Goal: Information Seeking & Learning: Learn about a topic

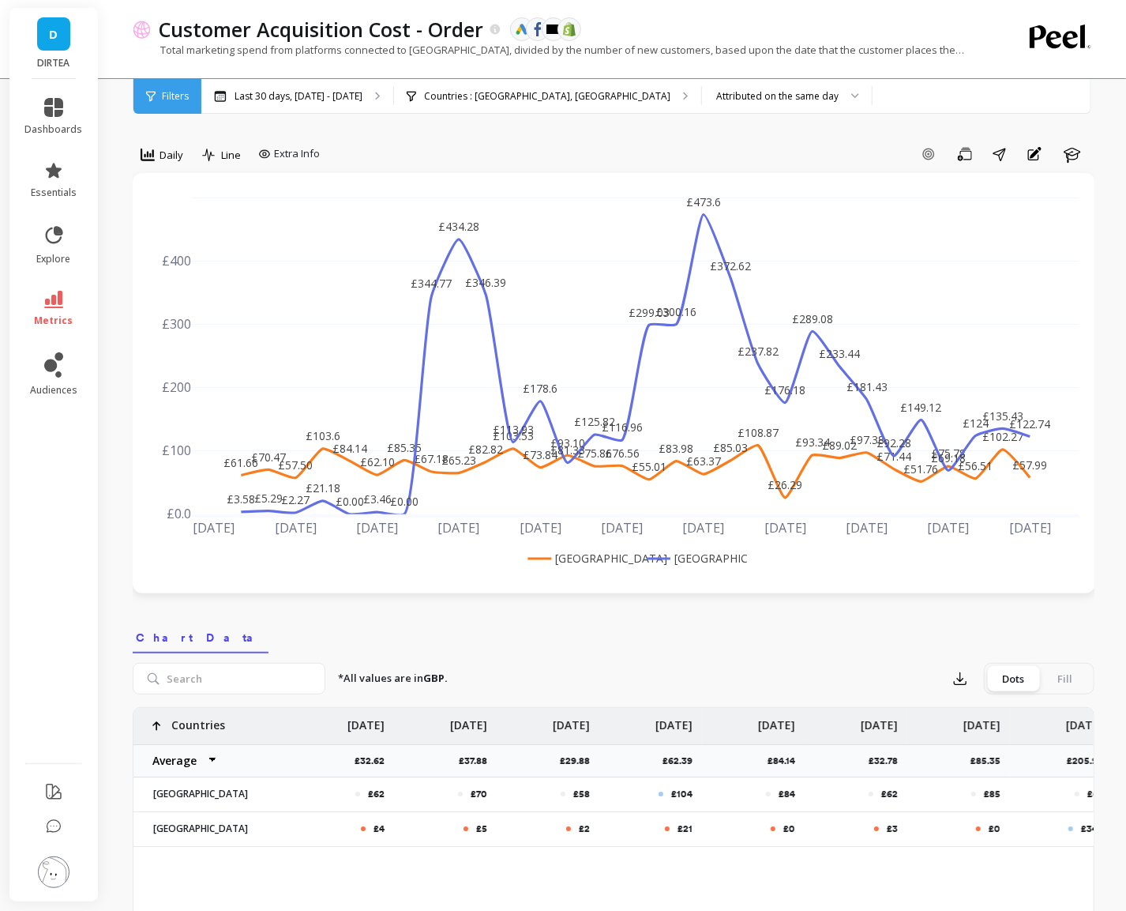
click at [765, 135] on div "option Daily, selected. Daily Line Extra Info Add Goal Save Share Annotations L…" at bounding box center [614, 906] width 962 height 1686
click at [169, 158] on span "Daily" at bounding box center [172, 155] width 24 height 15
click at [194, 250] on div "Weekly" at bounding box center [191, 250] width 90 height 15
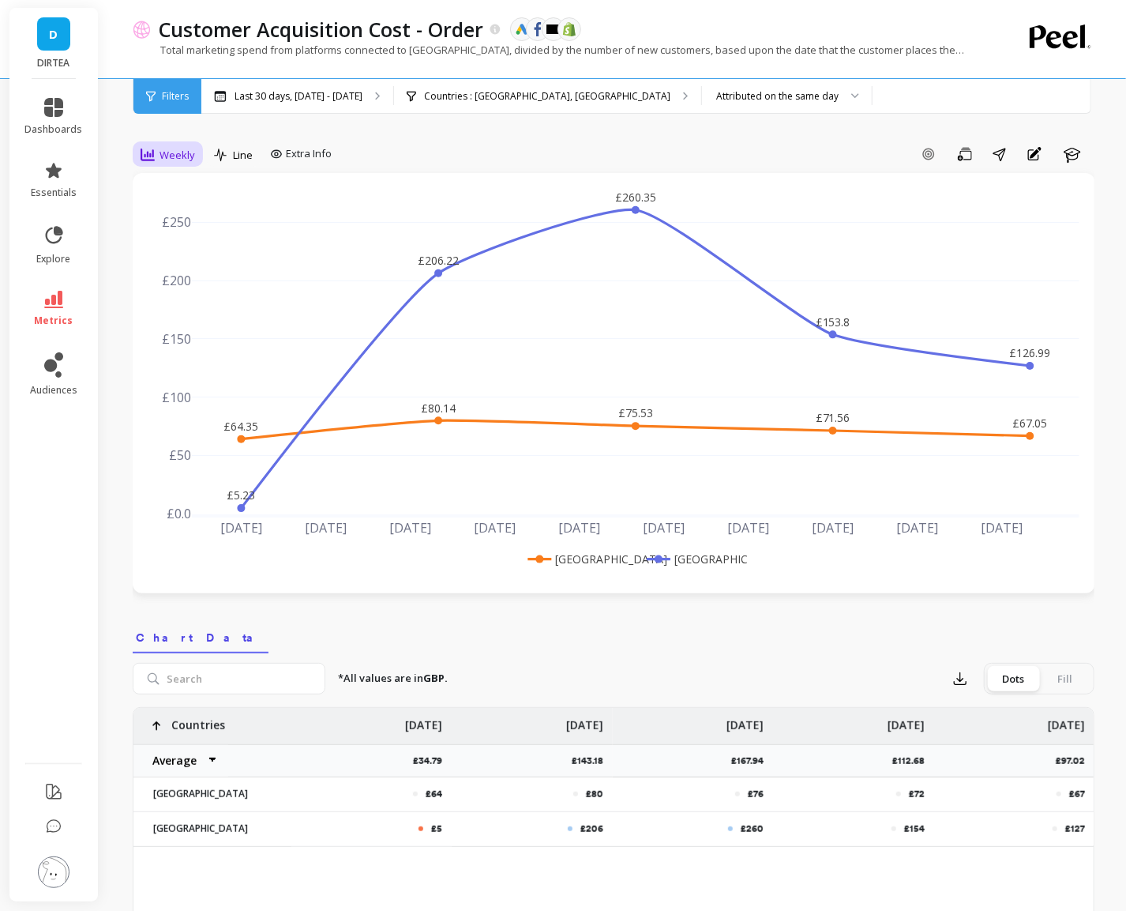
click at [175, 166] on div "Weekly" at bounding box center [168, 154] width 64 height 27
click at [186, 217] on div "Daily" at bounding box center [191, 220] width 90 height 15
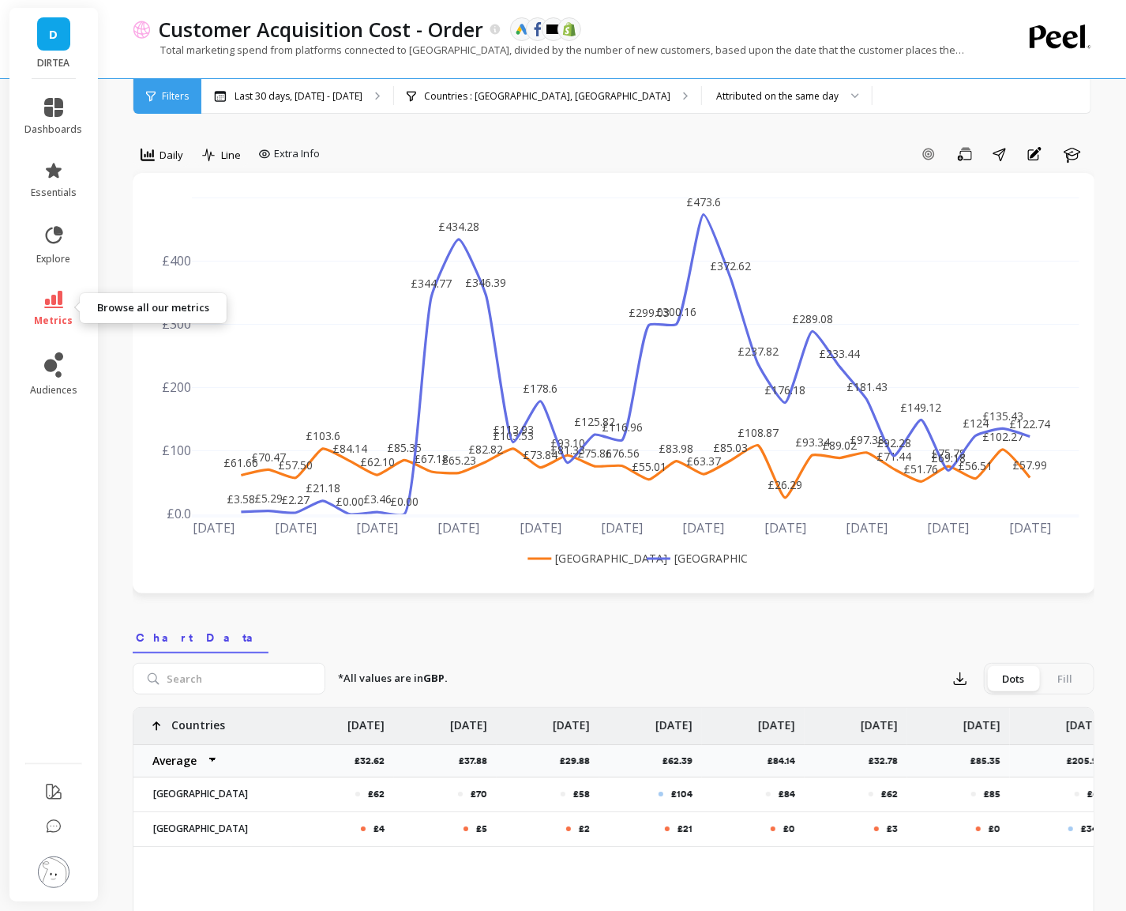
click at [47, 298] on icon at bounding box center [53, 299] width 19 height 17
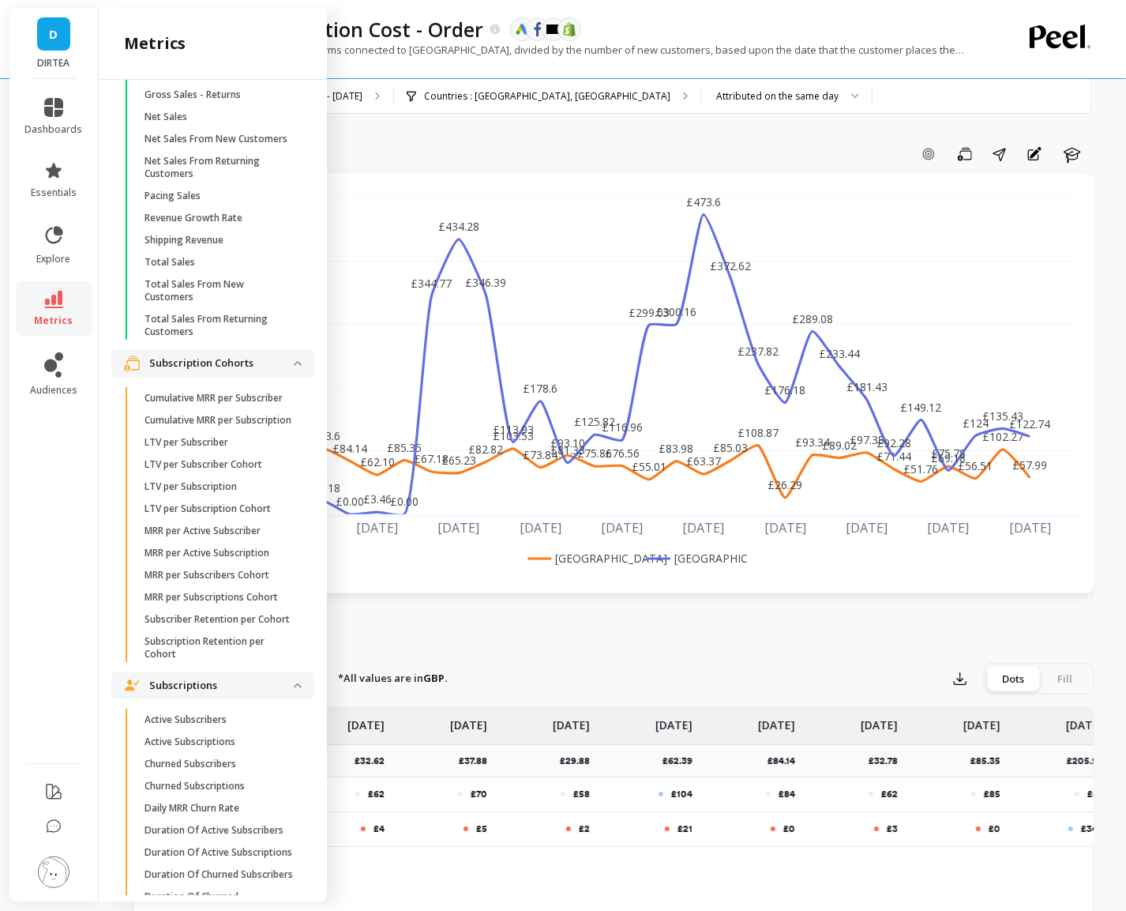
scroll to position [3895, 0]
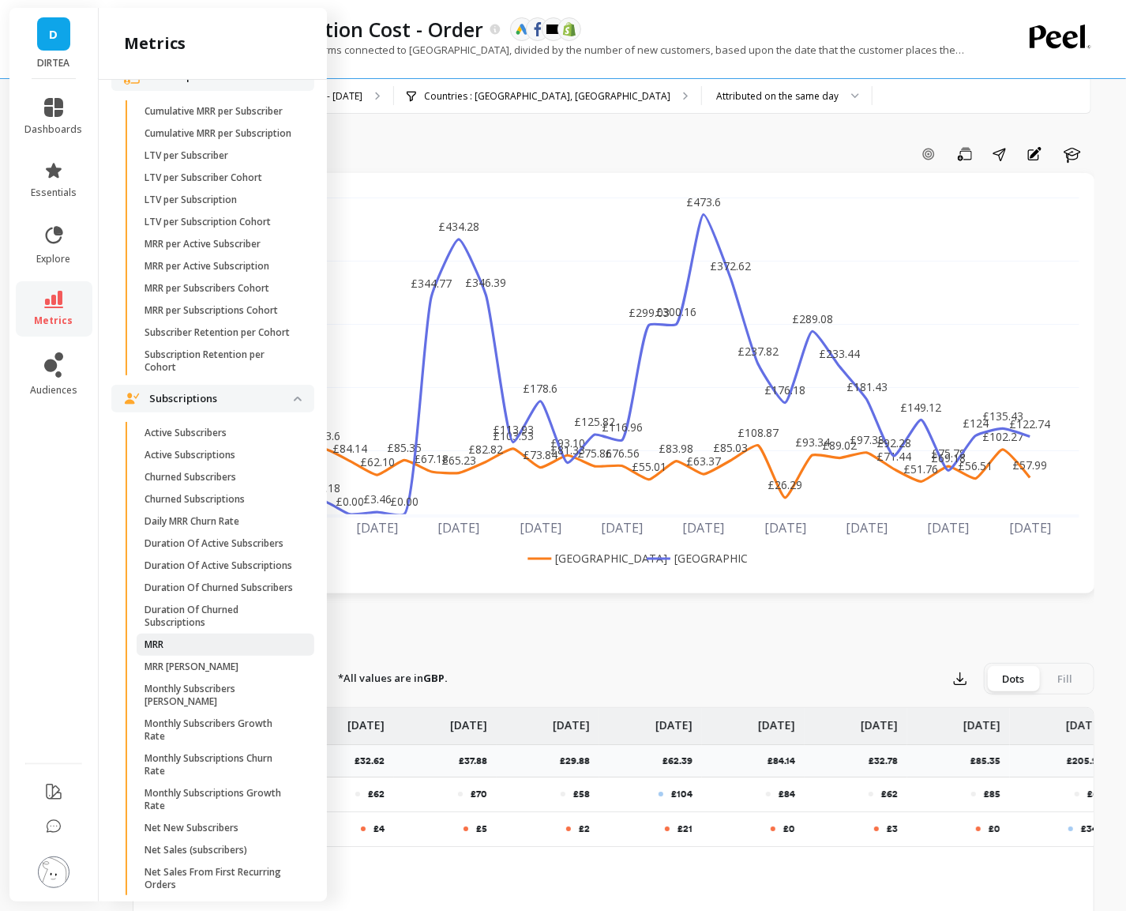
click at [200, 649] on span "MRR" at bounding box center [220, 644] width 151 height 13
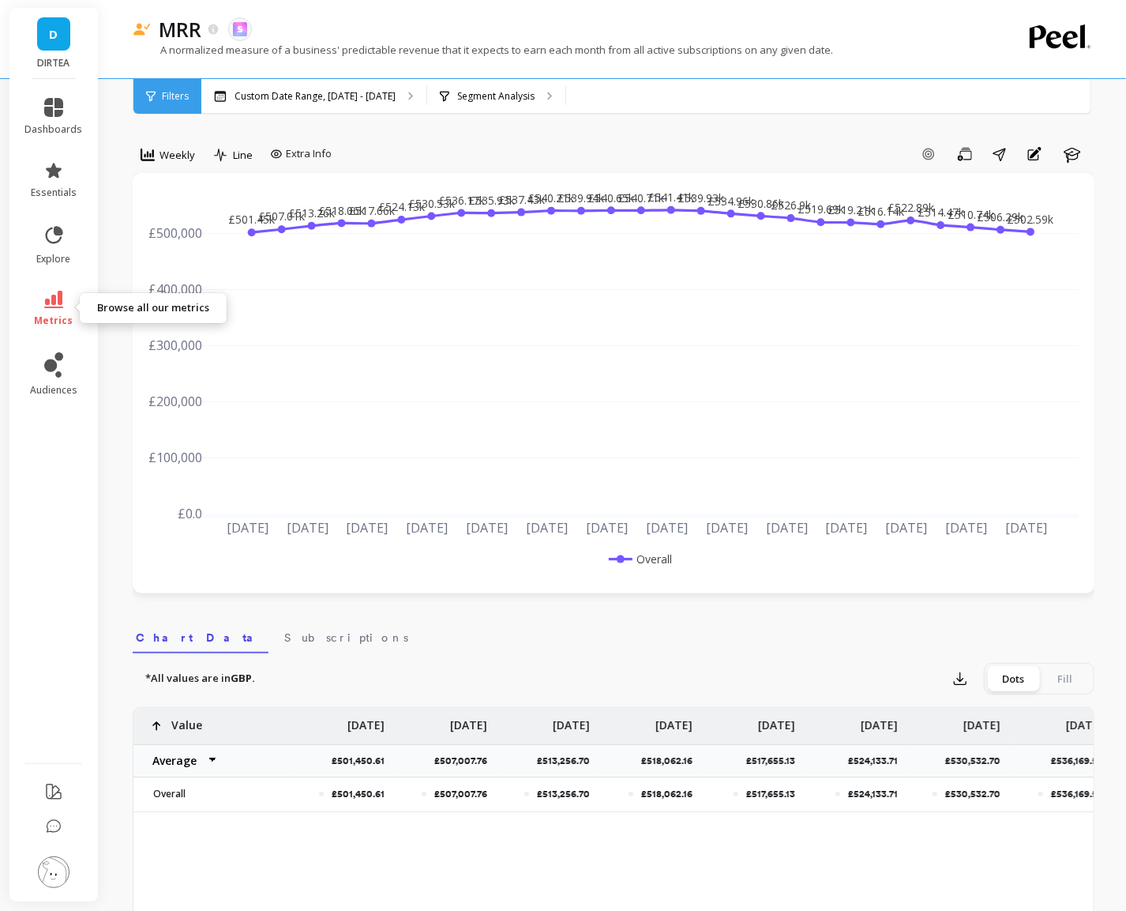
click at [61, 292] on icon at bounding box center [53, 299] width 19 height 17
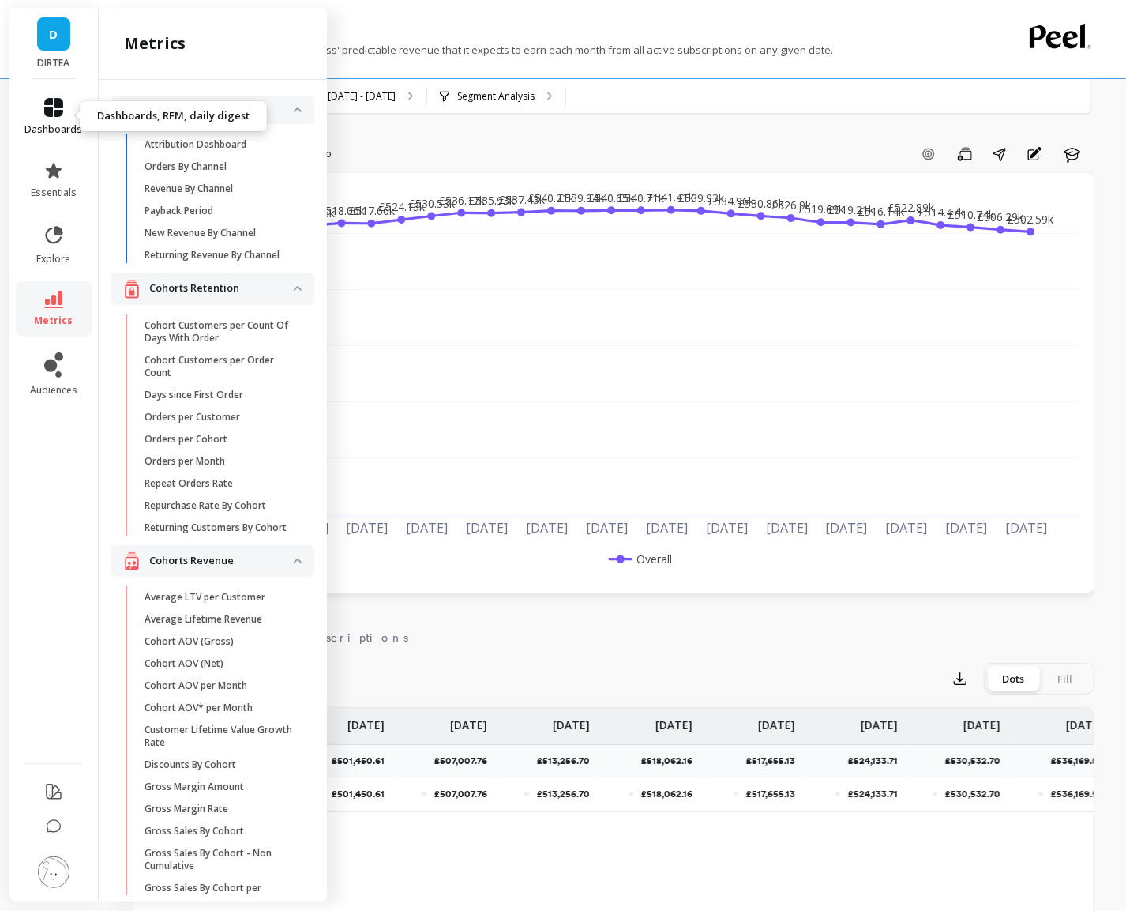
click at [58, 115] on icon at bounding box center [53, 107] width 19 height 19
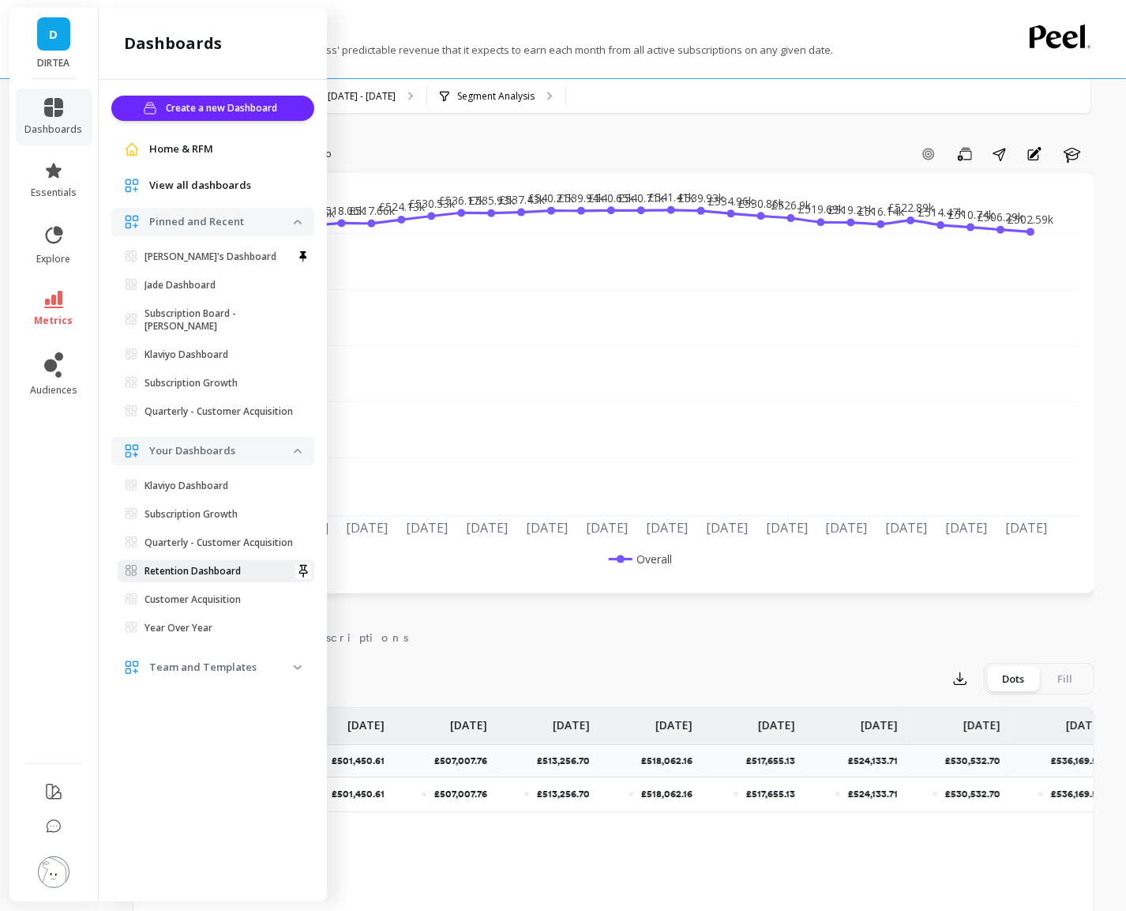
click at [227, 577] on p "Retention Dashboard" at bounding box center [193, 571] width 96 height 13
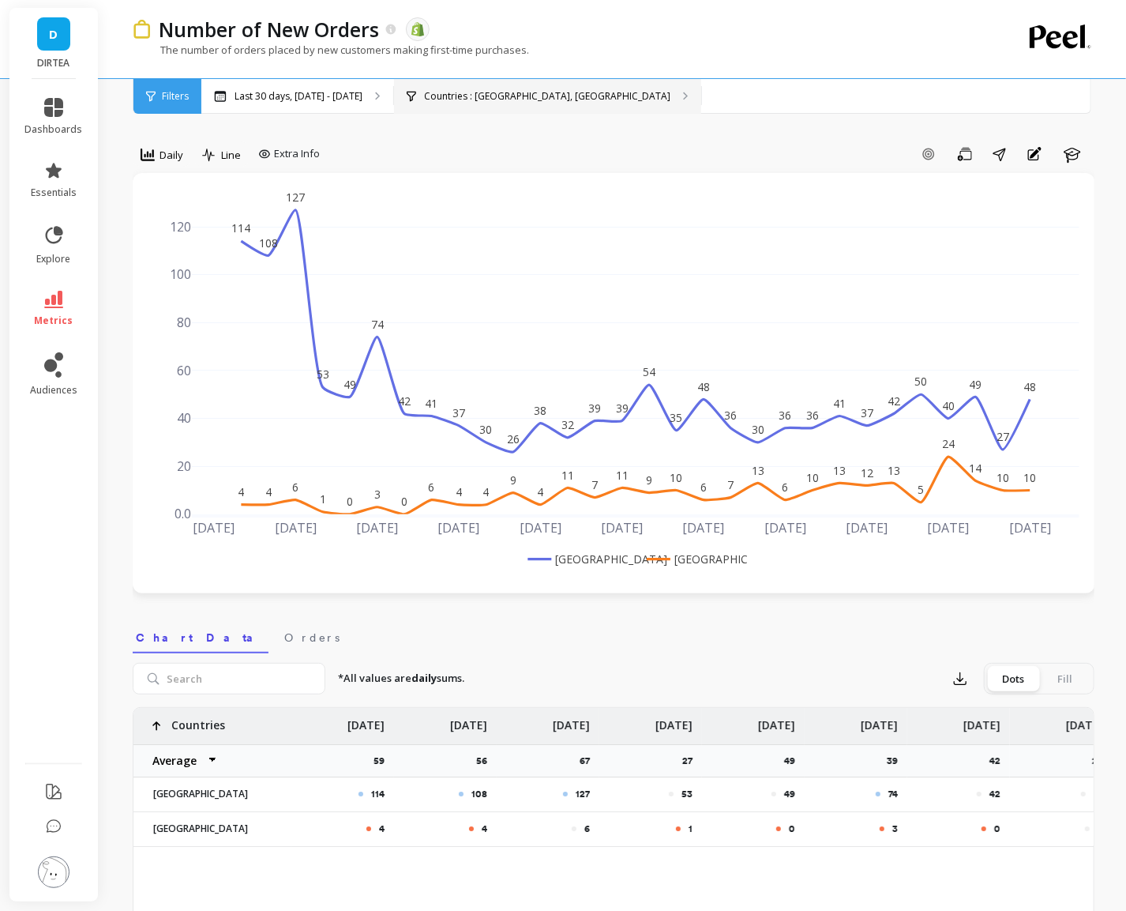
click at [597, 103] on div "Countries : United Kingdom, United States" at bounding box center [547, 96] width 307 height 35
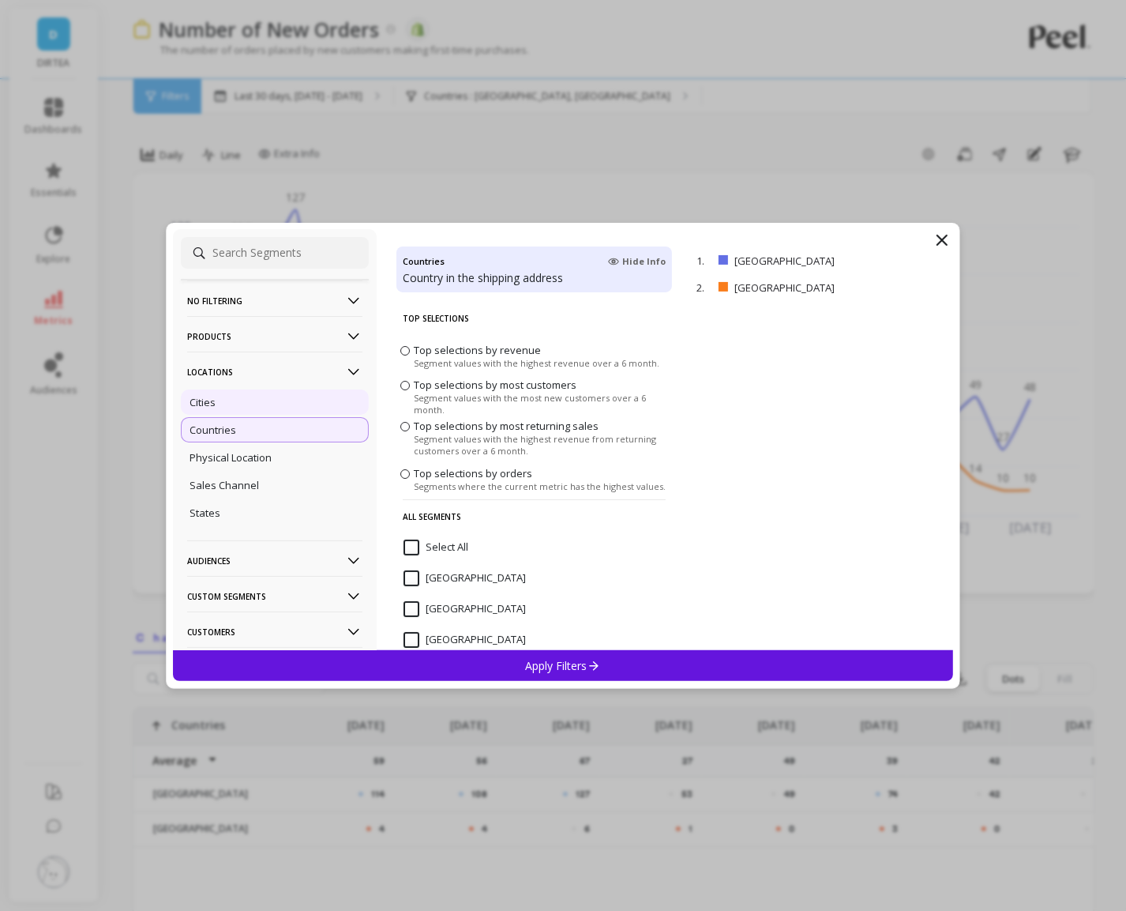
click at [280, 402] on div "Cities" at bounding box center [275, 401] width 188 height 25
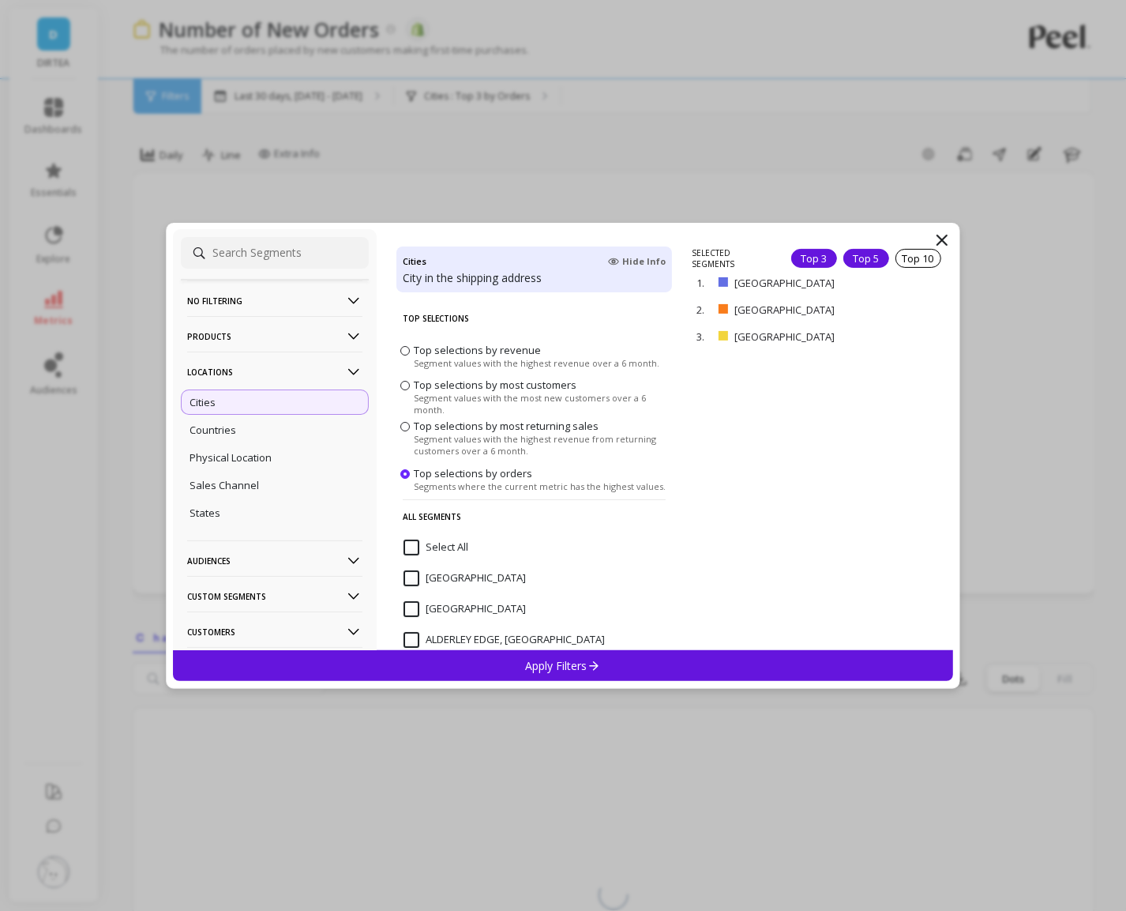
click at [872, 254] on div "Top 5" at bounding box center [867, 258] width 46 height 19
click at [565, 662] on p "Apply Filters" at bounding box center [563, 665] width 75 height 15
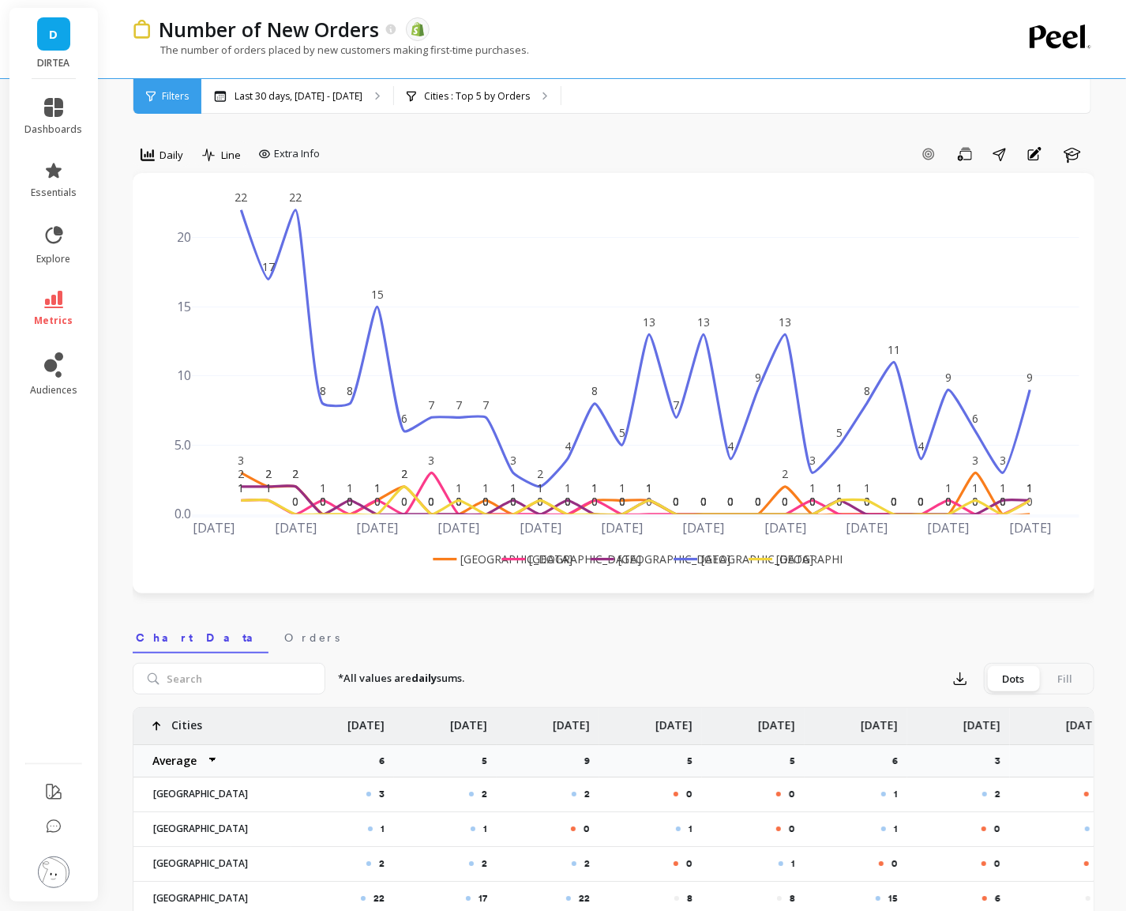
drag, startPoint x: 338, startPoint y: 678, endPoint x: 471, endPoint y: 679, distance: 132.7
click at [472, 679] on div "*All values are daily sums. Export Dots Fill" at bounding box center [709, 679] width 769 height 32
click at [471, 679] on div "*All values are daily sums. Export Dots Fill" at bounding box center [709, 679] width 769 height 32
drag, startPoint x: 471, startPoint y: 679, endPoint x: 336, endPoint y: 679, distance: 135.1
click at [336, 679] on div "*All values are daily sums. Export Dots Fill" at bounding box center [709, 679] width 769 height 32
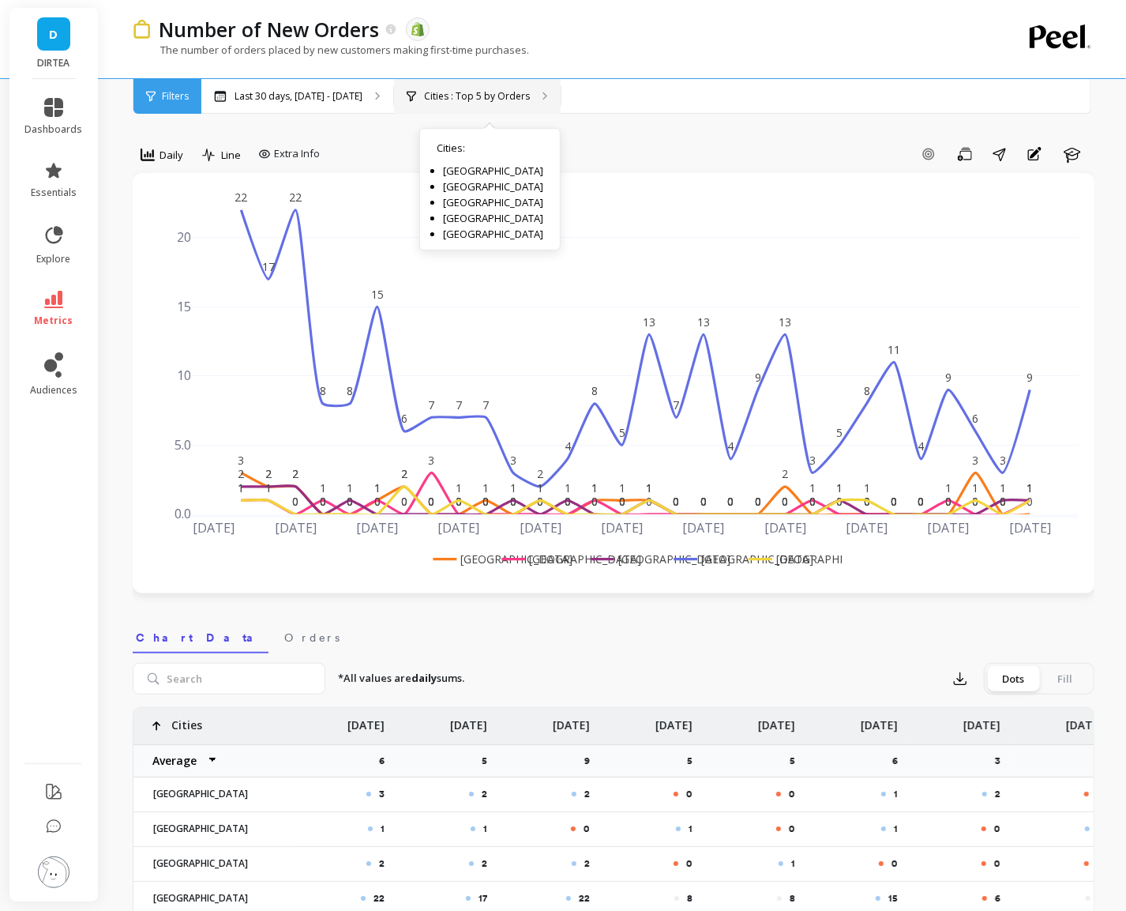
scroll to position [3, 0]
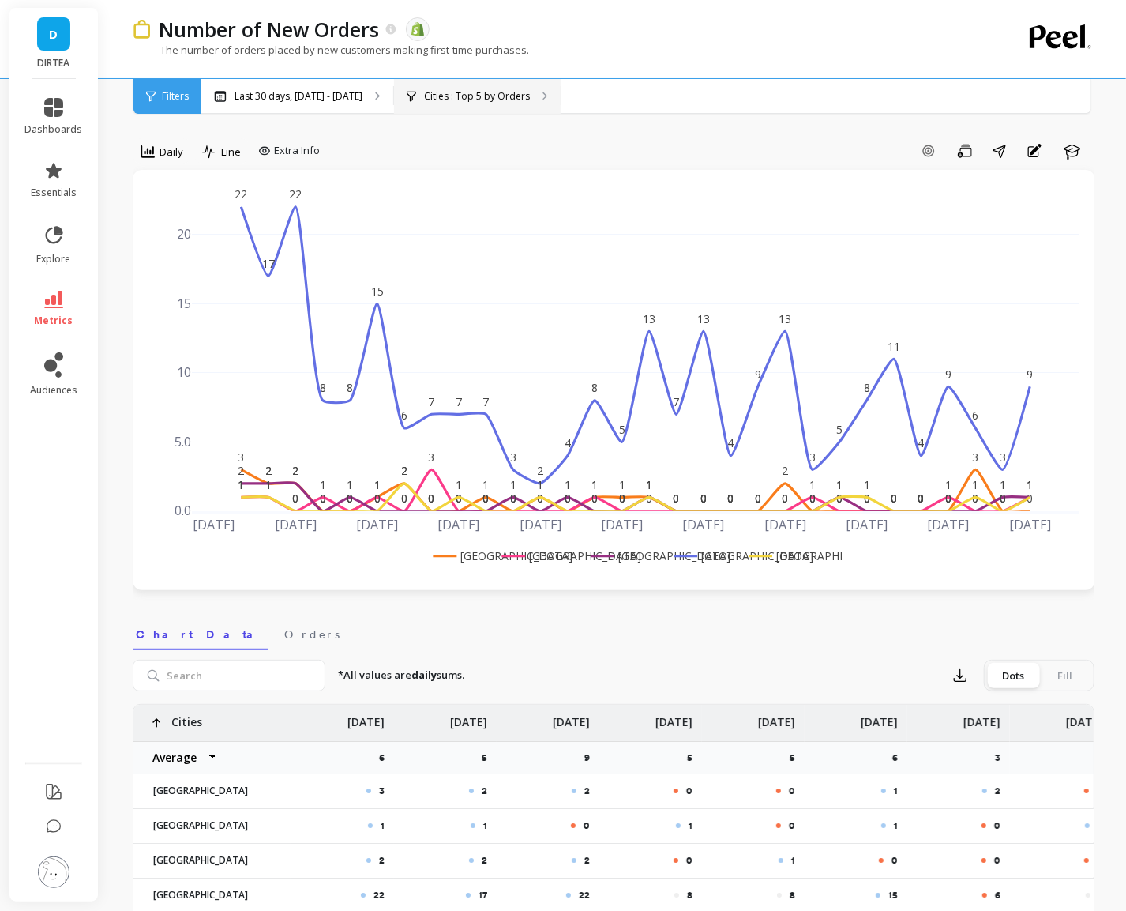
click at [468, 108] on div "Cities : Top 5 by Orders Cities : London Bristol Manchester Edinburgh Liverpool" at bounding box center [477, 96] width 167 height 35
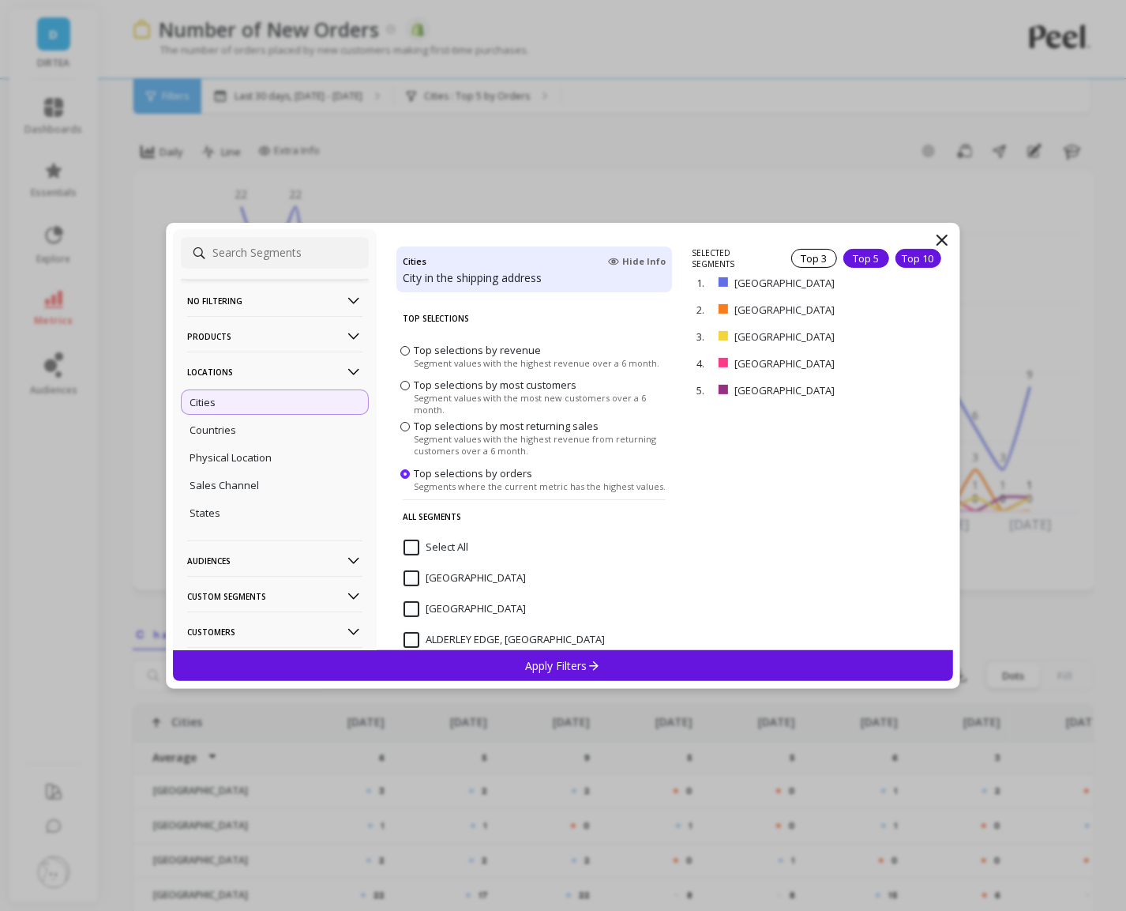
click at [919, 258] on div "Top 10" at bounding box center [919, 258] width 46 height 19
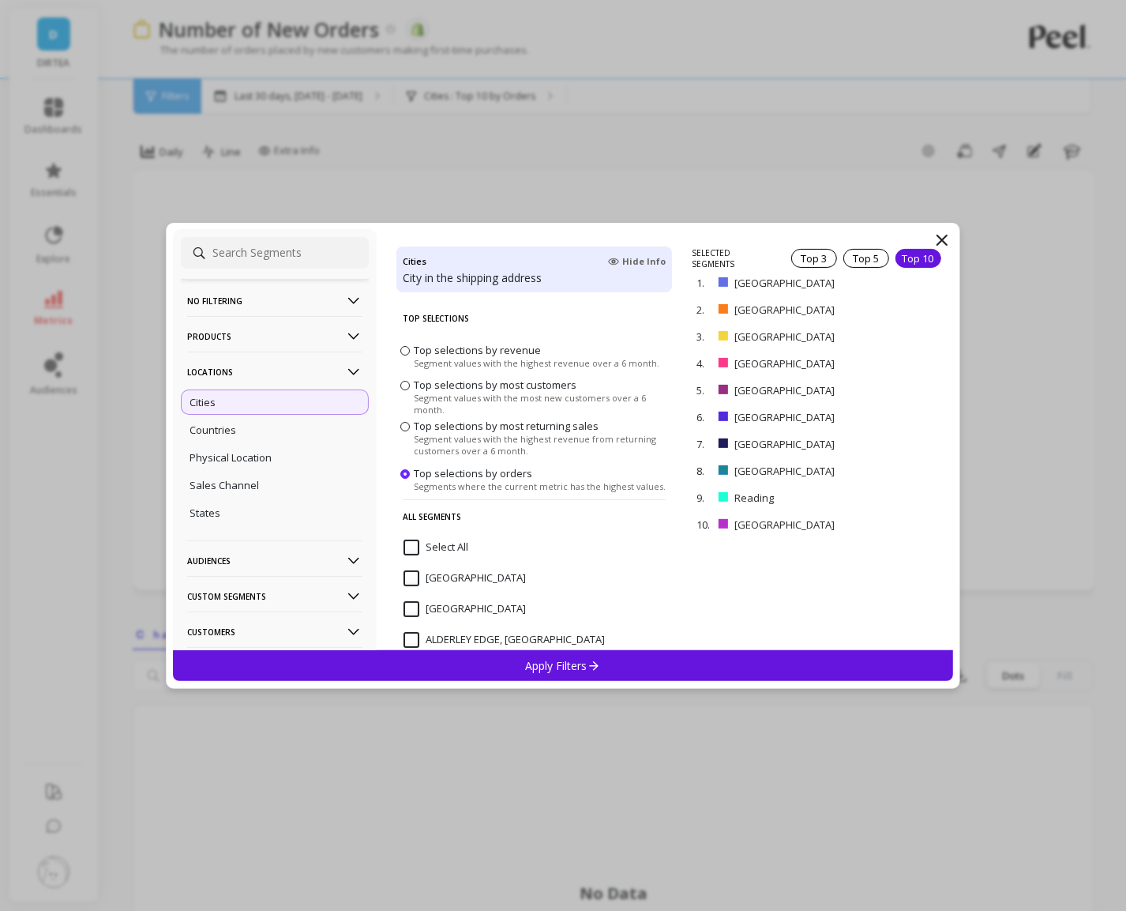
click at [561, 667] on p "Apply Filters" at bounding box center [563, 665] width 75 height 15
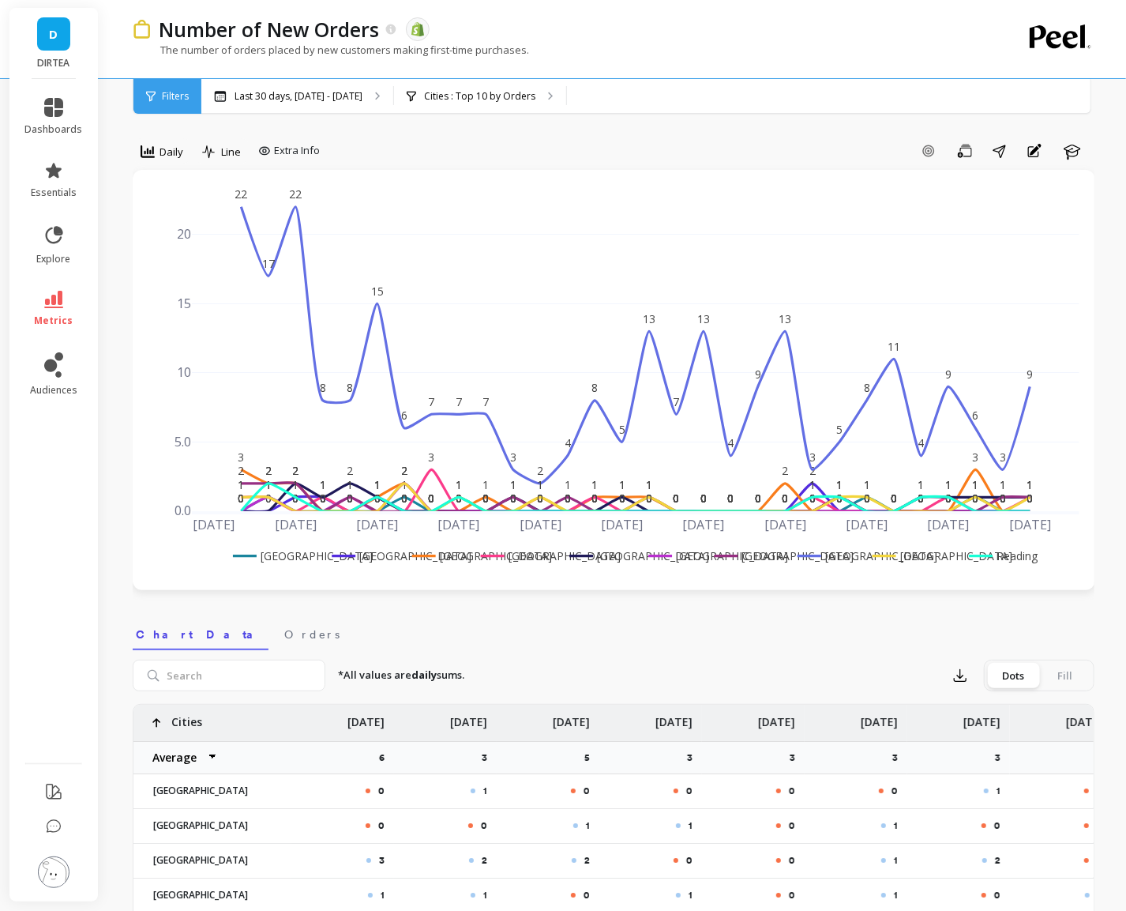
drag, startPoint x: 337, startPoint y: 676, endPoint x: 476, endPoint y: 680, distance: 139.1
click at [476, 680] on div "*All values are daily sums. Export Dots Fill" at bounding box center [709, 676] width 769 height 32
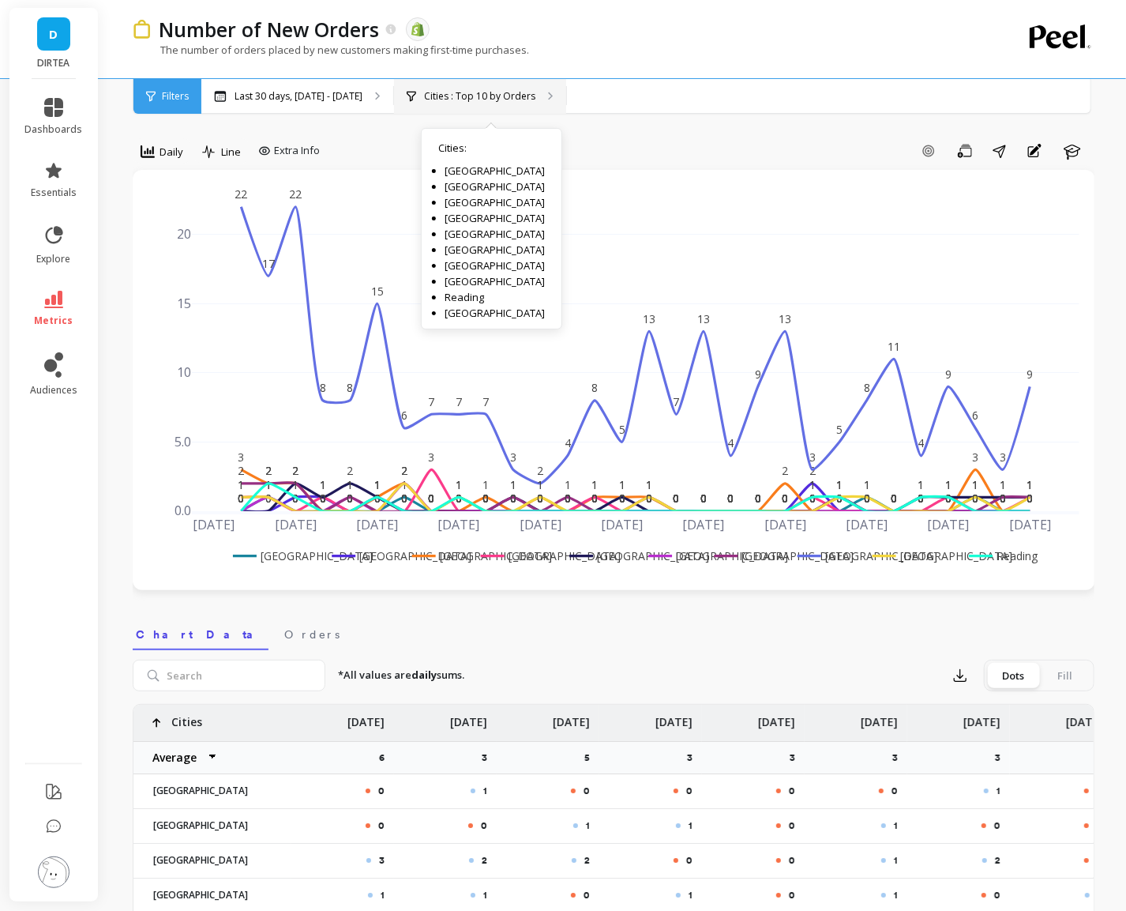
click at [474, 103] on div "Cities : Top 10 by Orders Cities : London Birmingham Manchester Bristol Brighto…" at bounding box center [480, 96] width 172 height 35
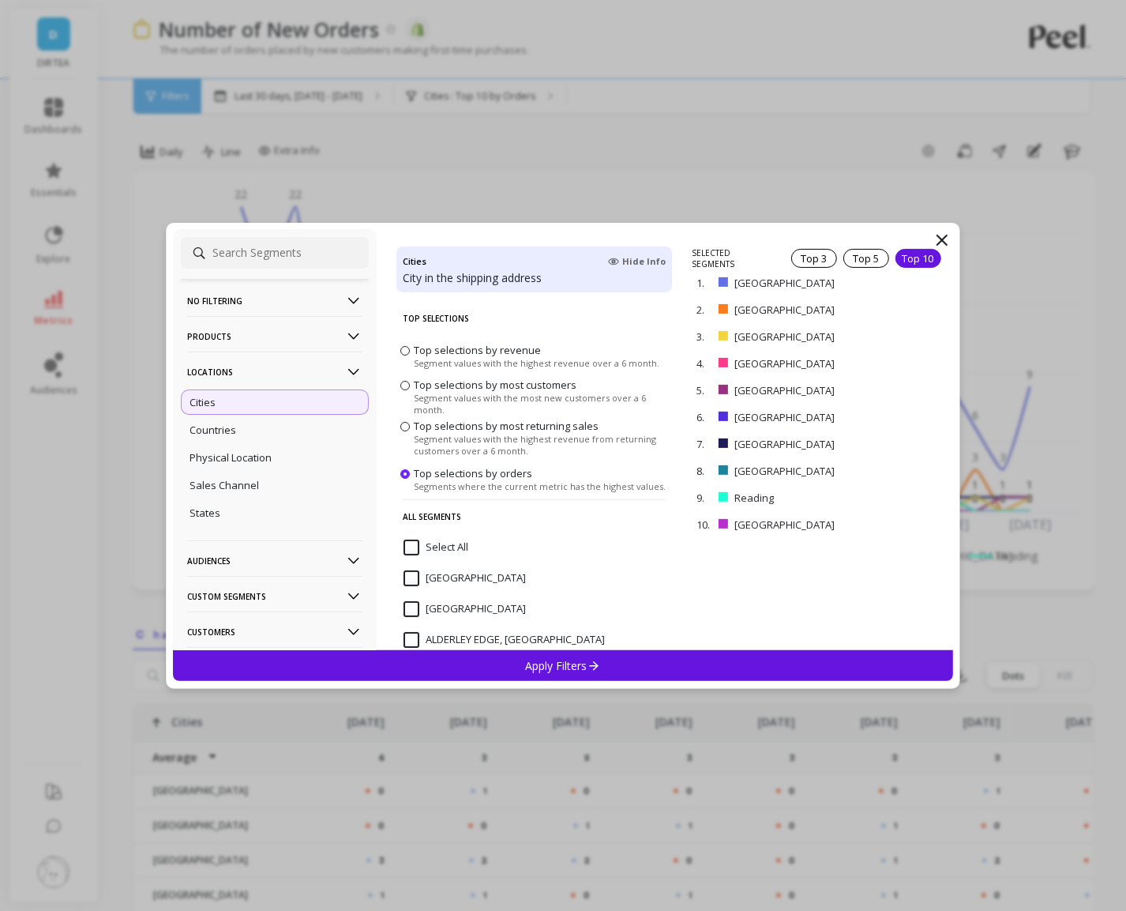
click at [291, 400] on div "Cities" at bounding box center [275, 401] width 188 height 25
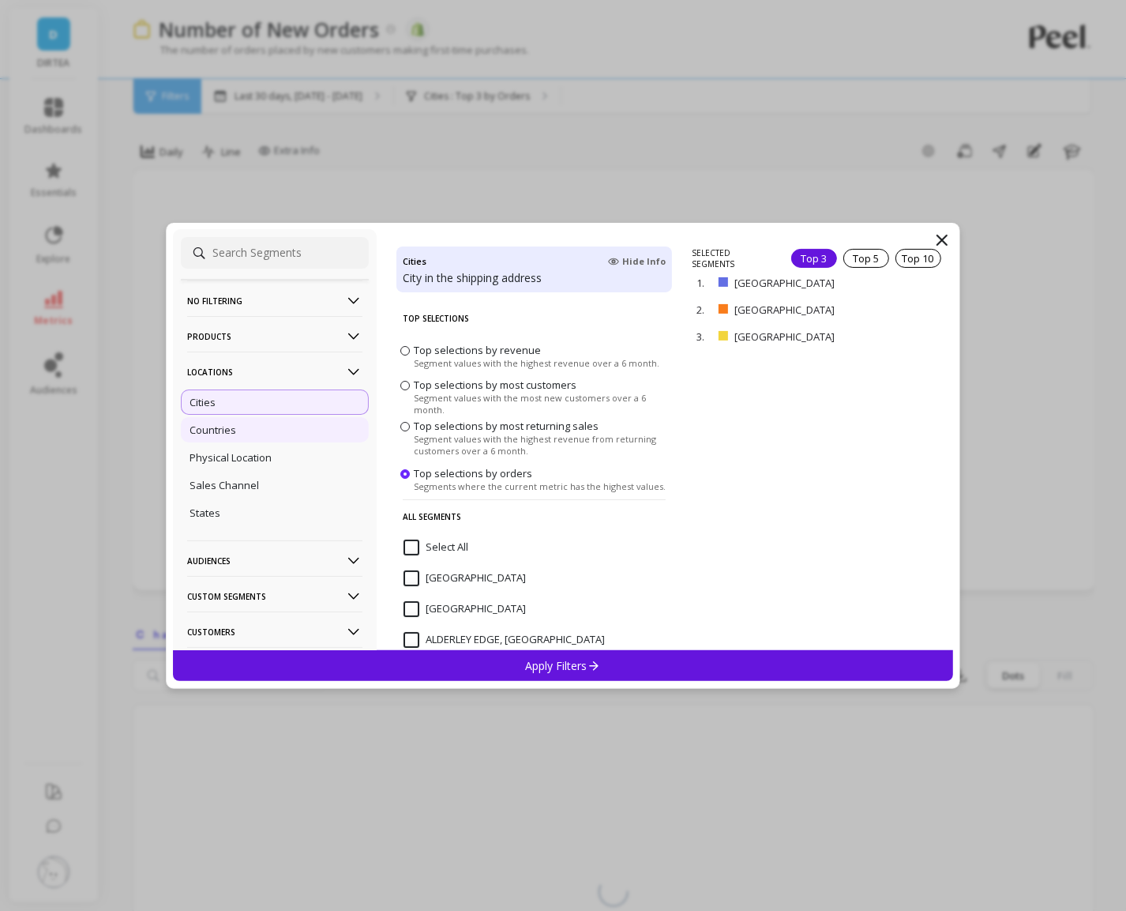
click at [242, 429] on div "Countries" at bounding box center [275, 429] width 188 height 25
click at [878, 257] on div "Top 5" at bounding box center [867, 258] width 46 height 19
click at [621, 667] on div "Apply Filters" at bounding box center [563, 665] width 780 height 31
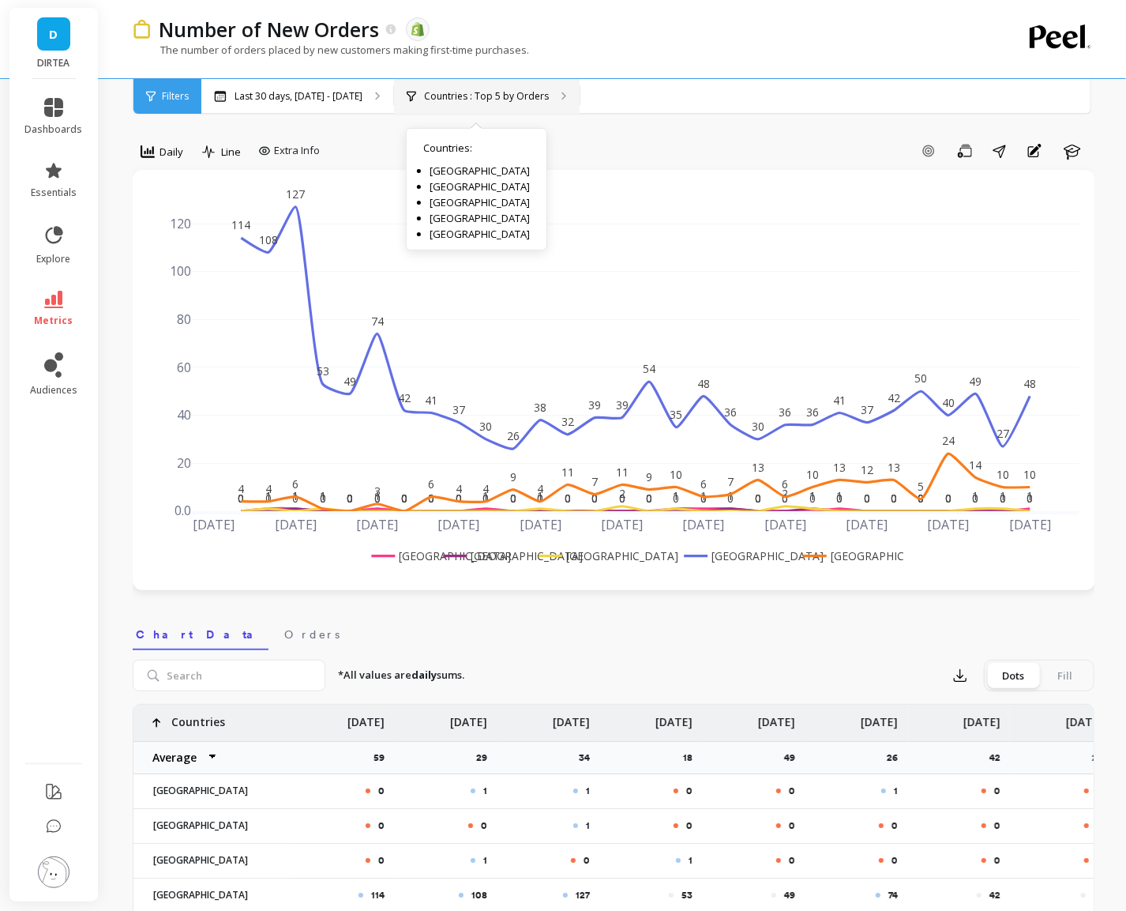
click at [464, 84] on div "Countries : Top 5 by Orders Countries : United Kingdom United States Ireland Sw…" at bounding box center [487, 96] width 186 height 35
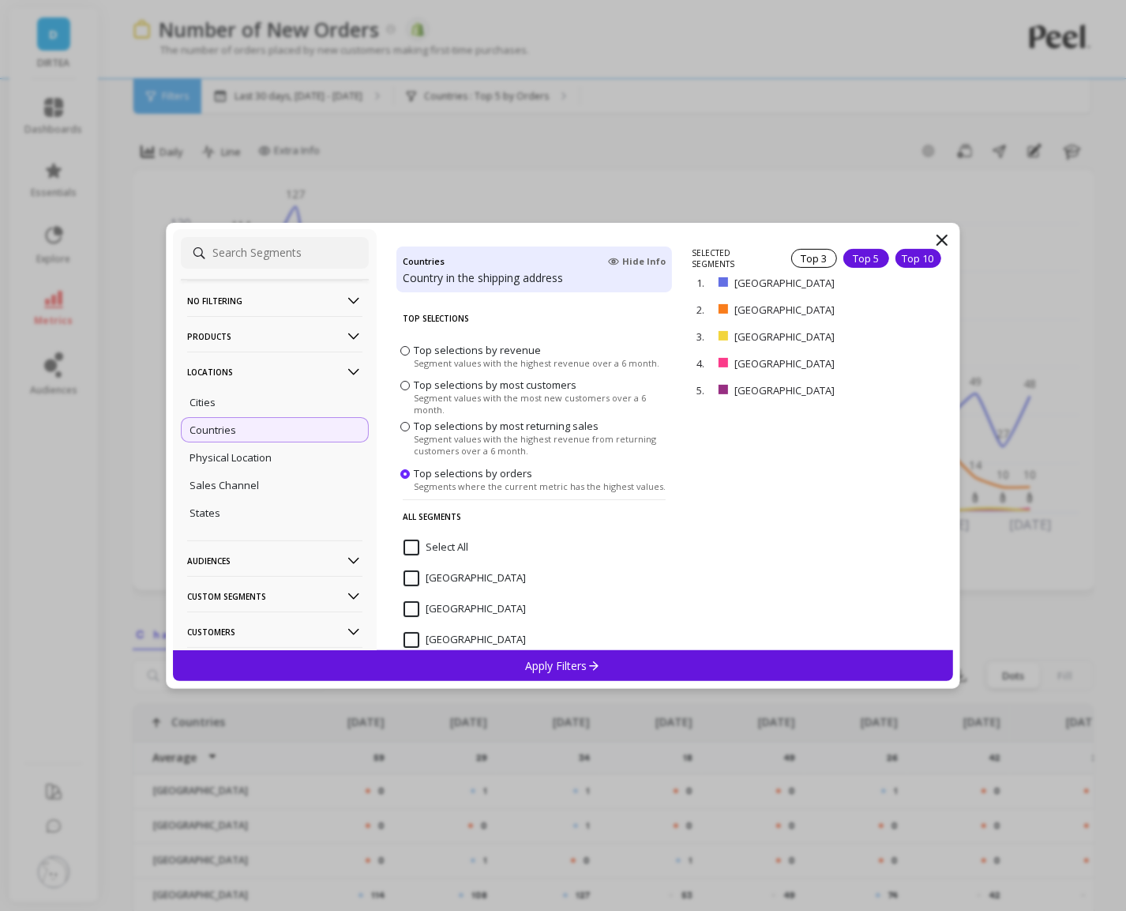
click at [929, 257] on div "Top 10" at bounding box center [919, 258] width 46 height 19
click at [558, 663] on p "Apply Filters" at bounding box center [563, 665] width 75 height 15
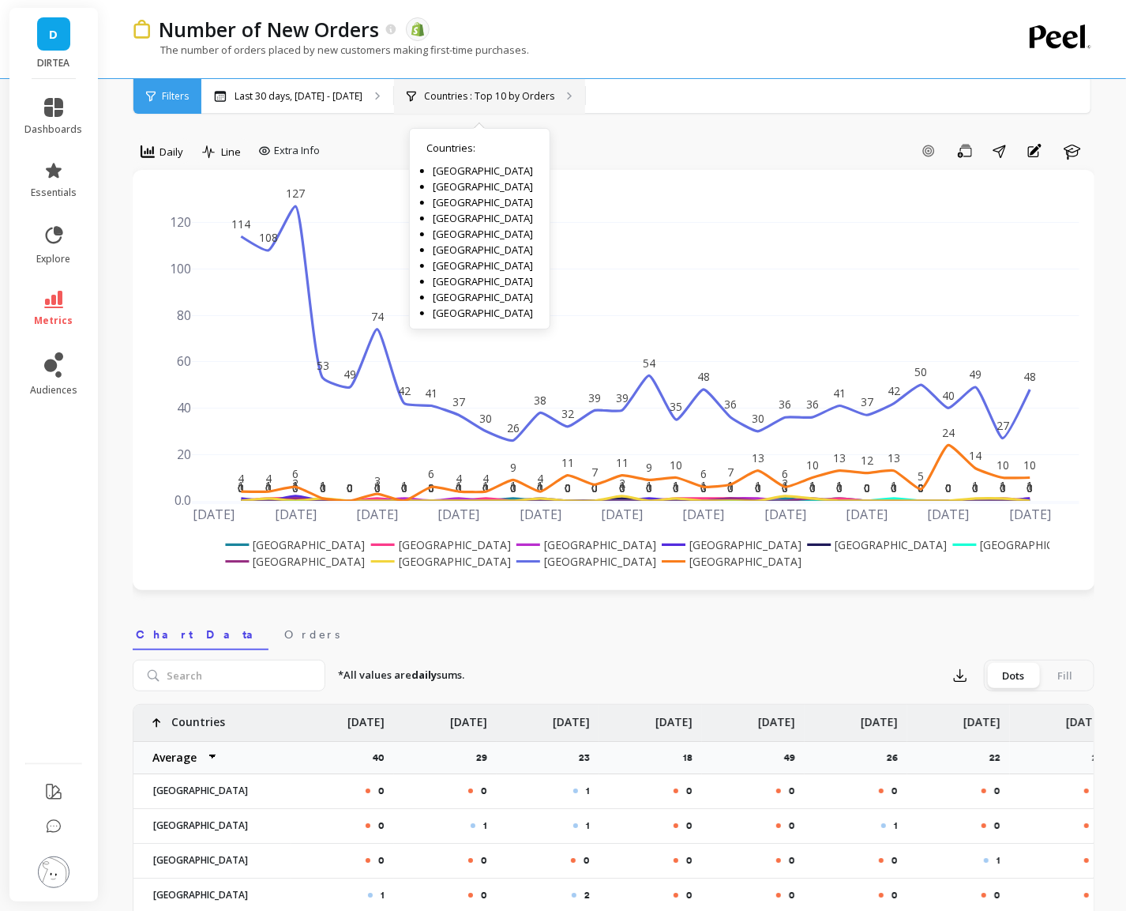
click at [517, 101] on p "Countries : Top 10 by Orders" at bounding box center [489, 96] width 130 height 13
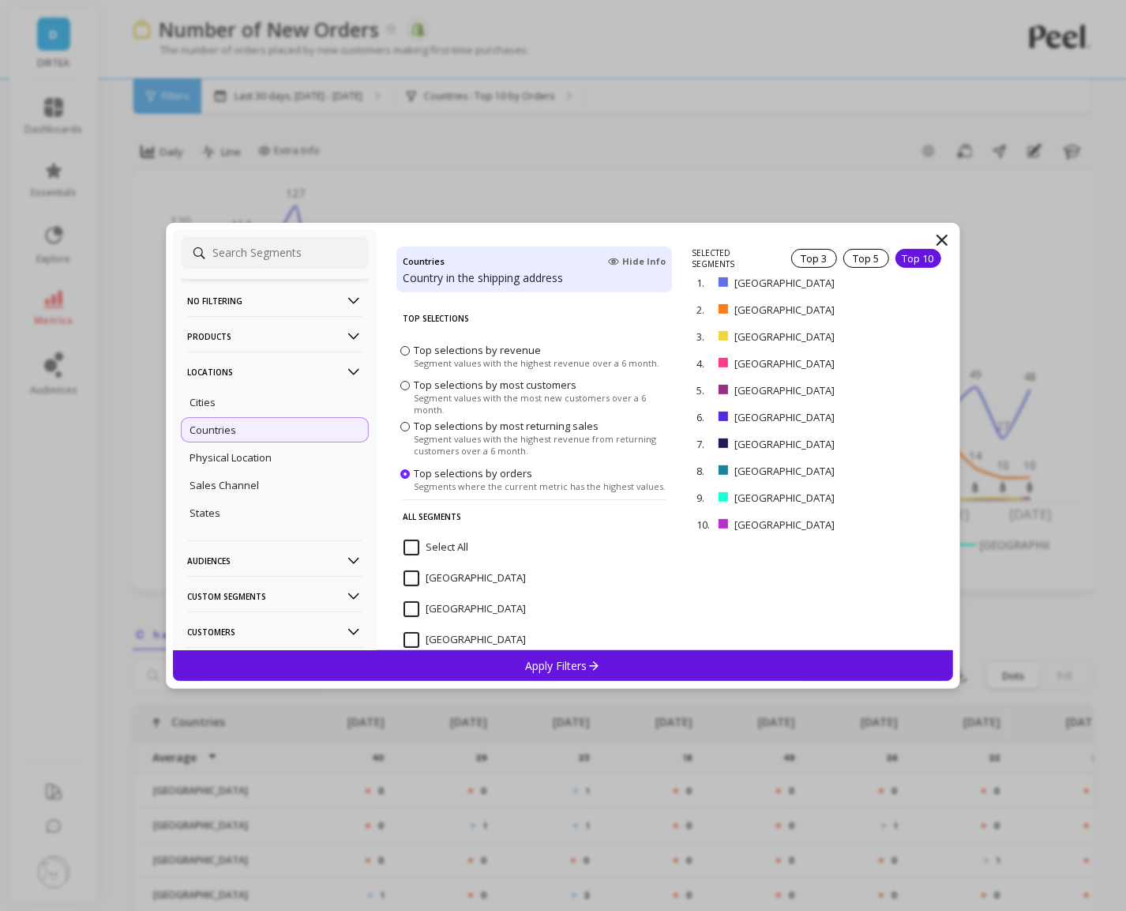
click at [279, 338] on p "Products" at bounding box center [274, 336] width 175 height 40
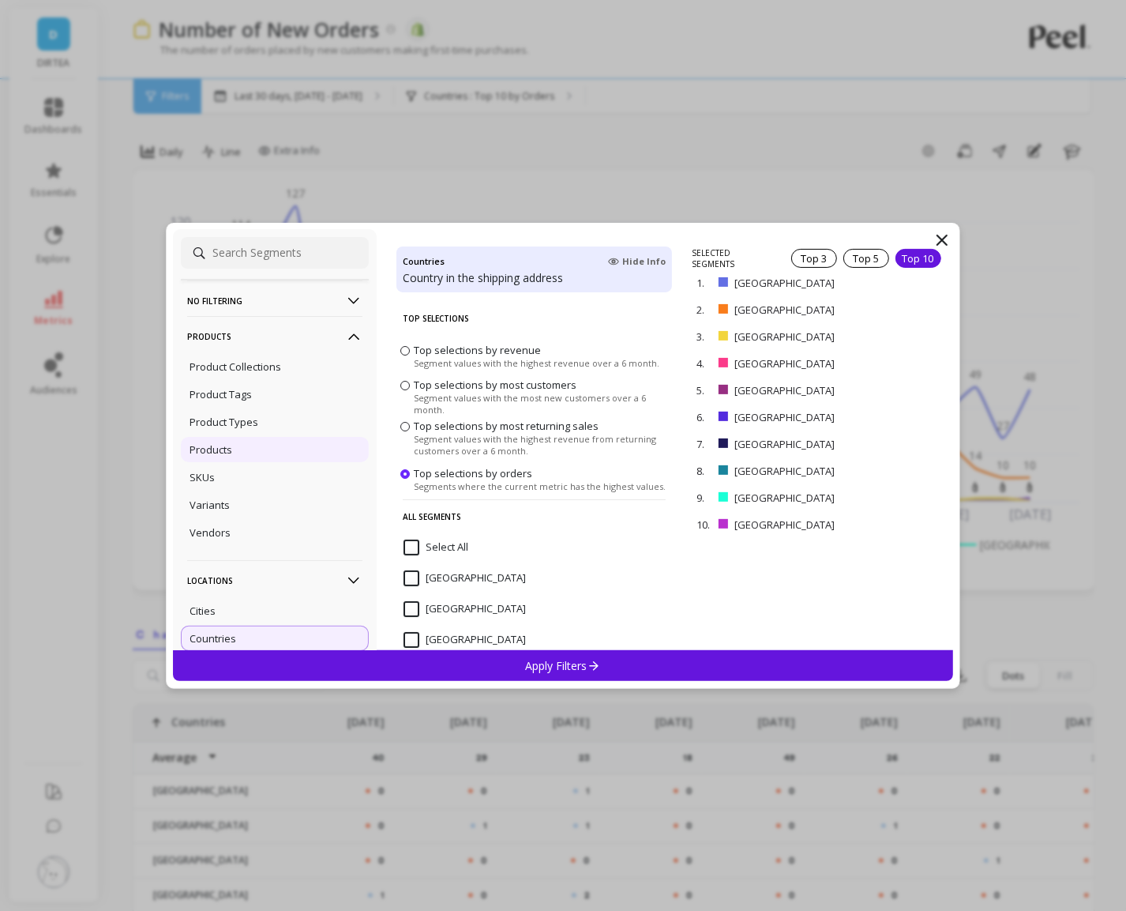
click at [249, 445] on div "Products" at bounding box center [275, 449] width 188 height 25
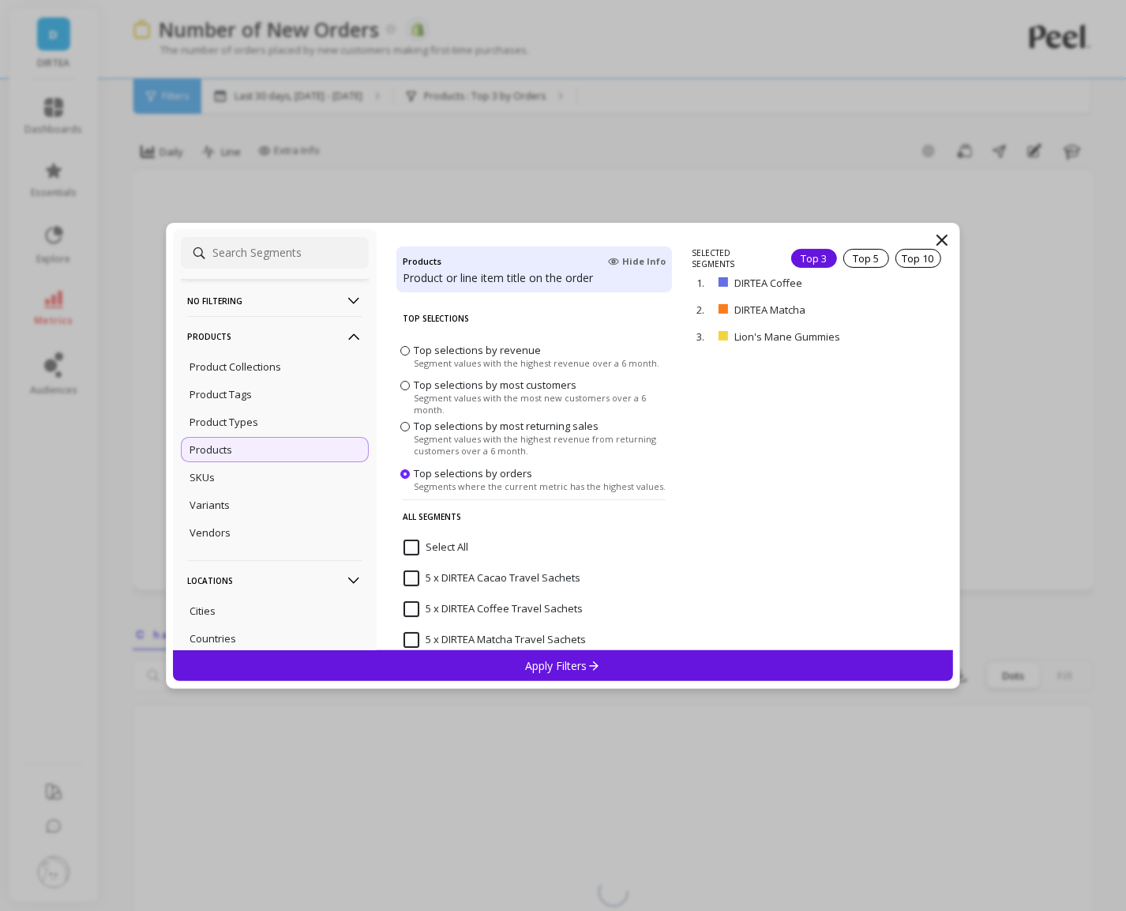
click at [886, 242] on div "No filtering Overall Products Product Collections Product Tags Product Types Pr…" at bounding box center [563, 439] width 780 height 421
click at [908, 269] on div "1. DIRTEA Coffee remove" at bounding box center [819, 282] width 255 height 27
click at [911, 257] on div "Top 10" at bounding box center [919, 258] width 46 height 19
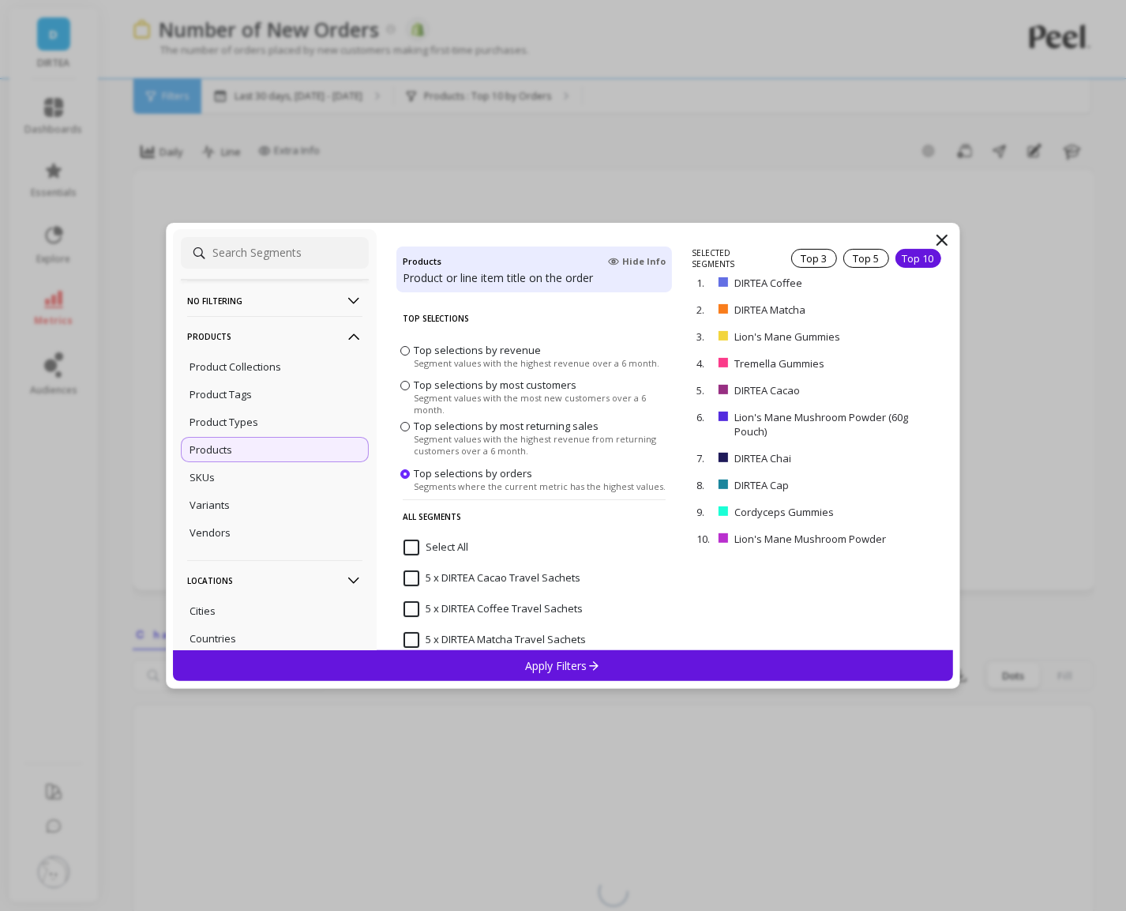
click at [552, 656] on div "Apply Filters" at bounding box center [563, 665] width 780 height 31
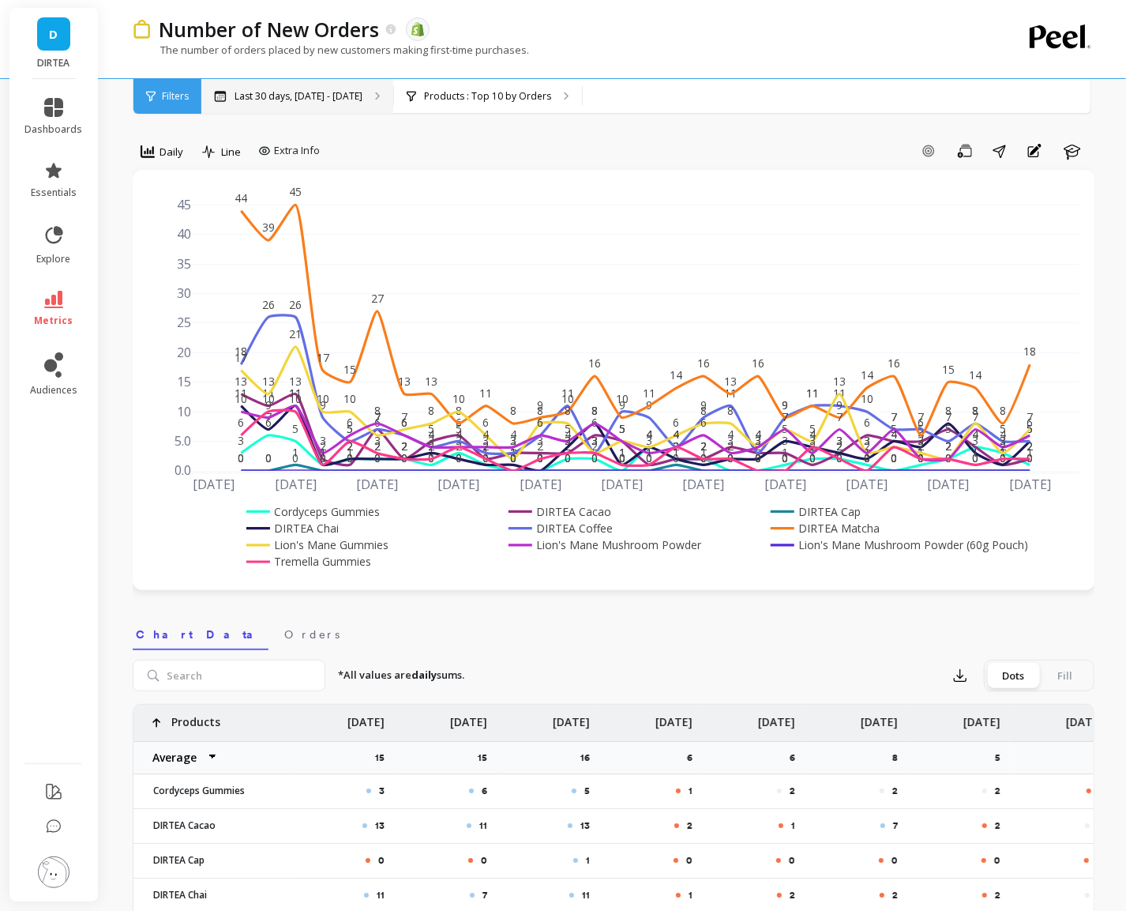
click at [262, 103] on div "Last 30 days, Jul 29 - Aug 27" at bounding box center [297, 96] width 192 height 35
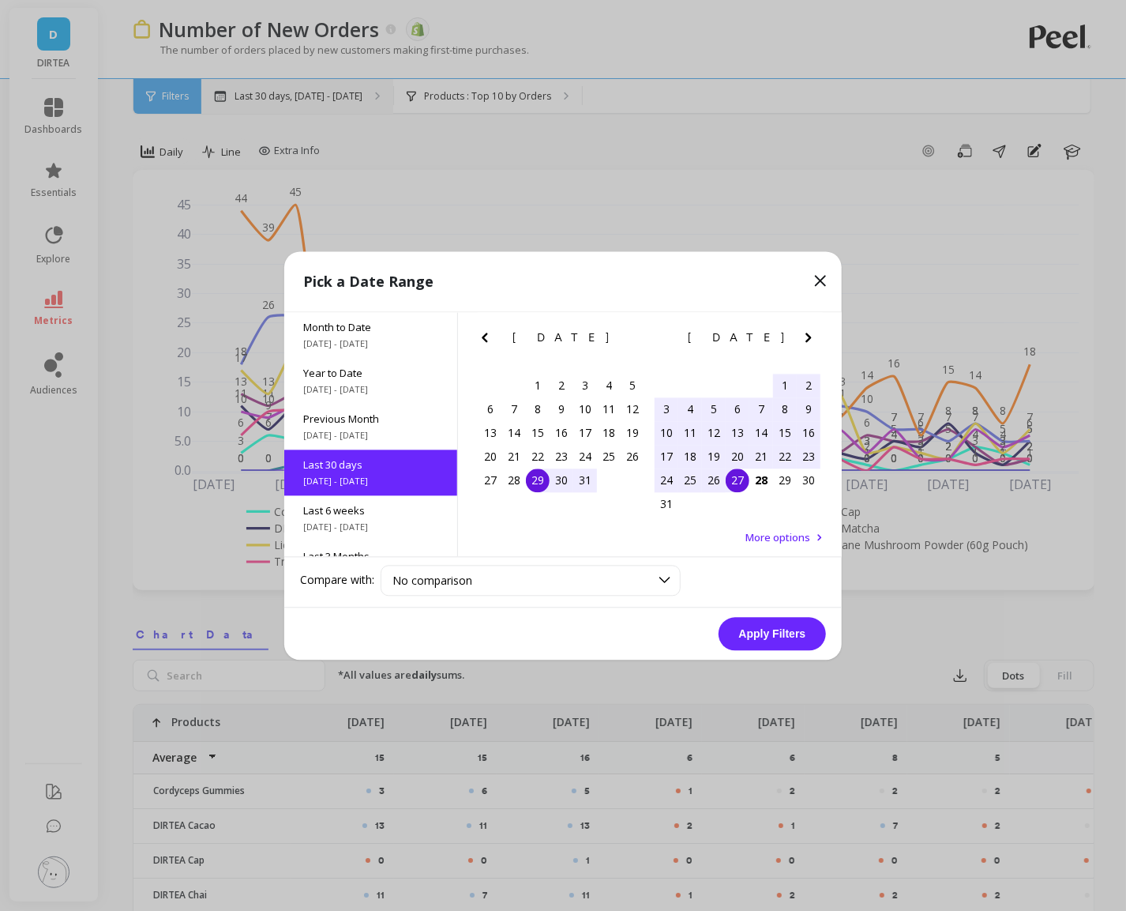
scroll to position [38, 0]
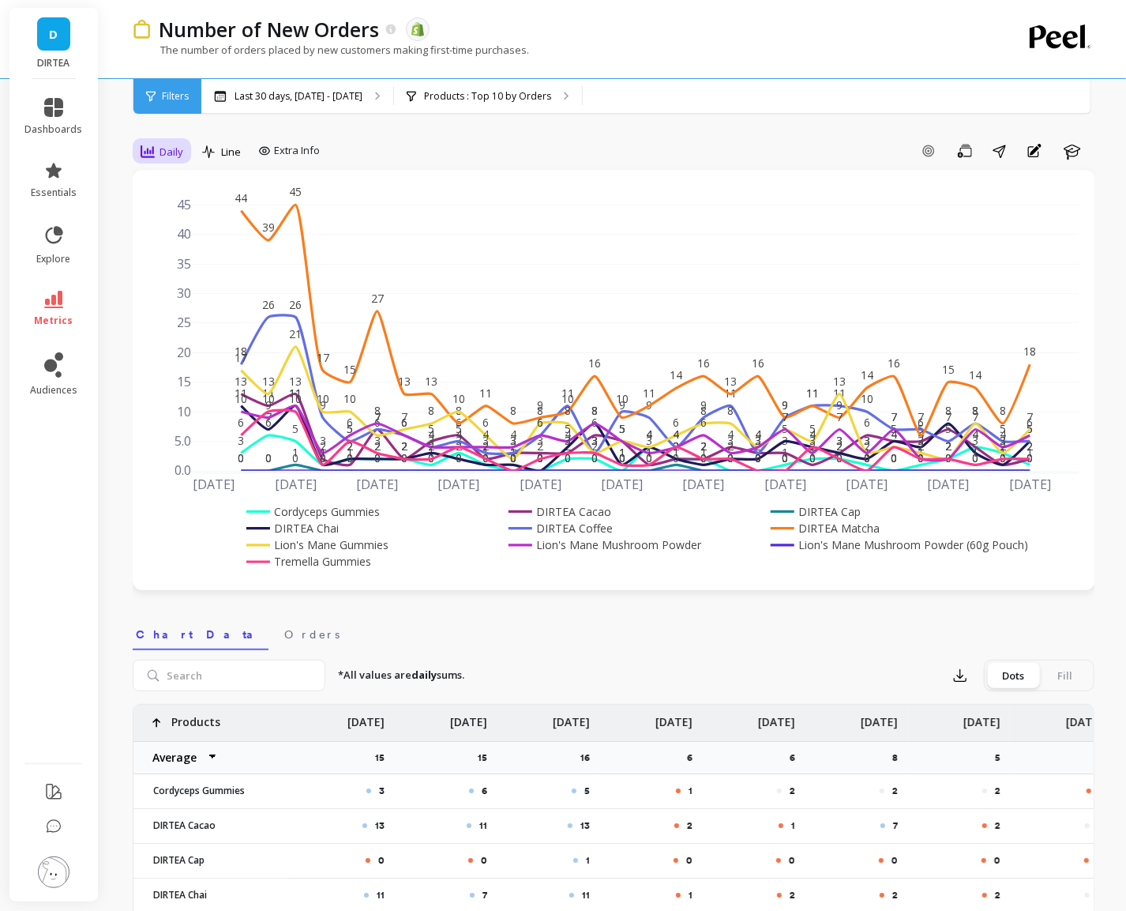
click at [162, 141] on div "Daily" at bounding box center [162, 151] width 52 height 27
click at [194, 244] on div "Weekly" at bounding box center [191, 247] width 90 height 15
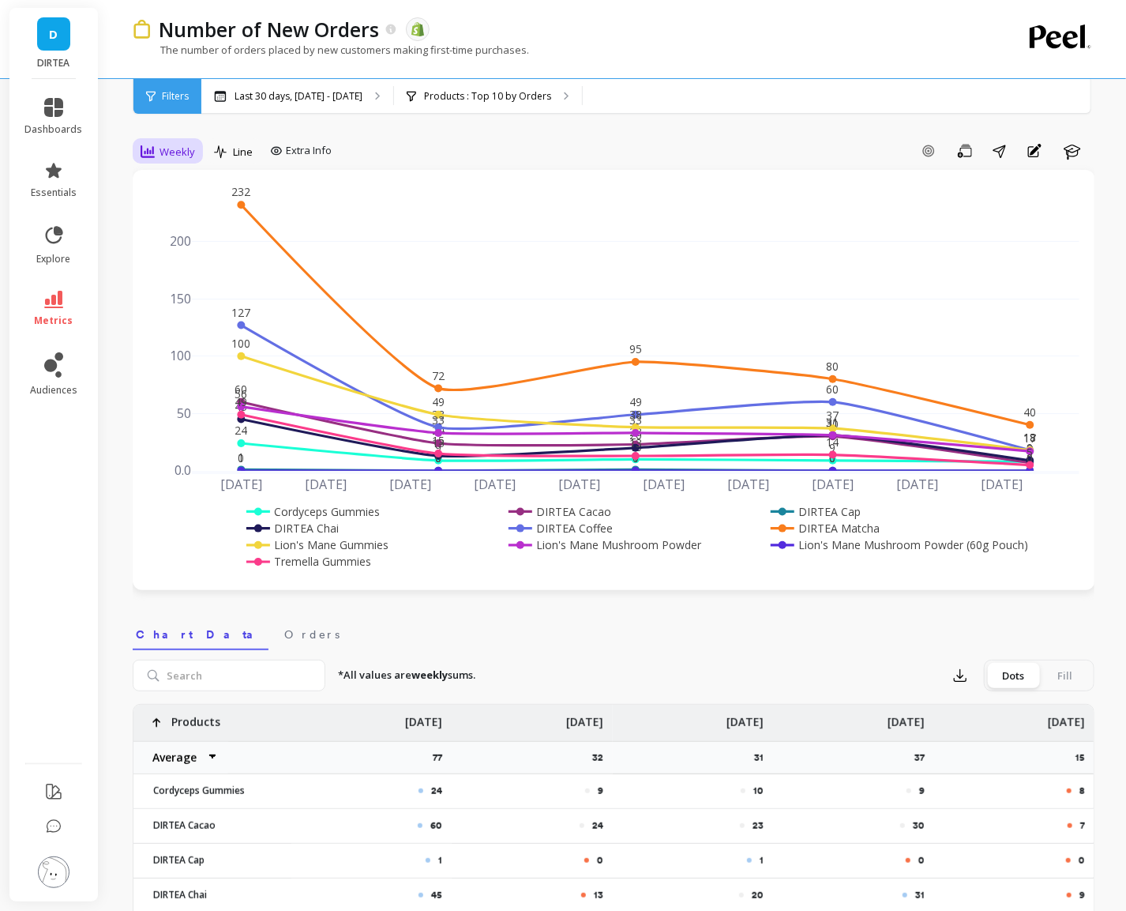
click at [173, 146] on span "Weekly" at bounding box center [178, 152] width 36 height 15
click at [176, 202] on div "All Daily Weekly Monthly Quarterly Weekday Yearly 7-day rolling 30-day rolling …" at bounding box center [195, 289] width 125 height 237
click at [176, 204] on div "Daily" at bounding box center [191, 218] width 109 height 28
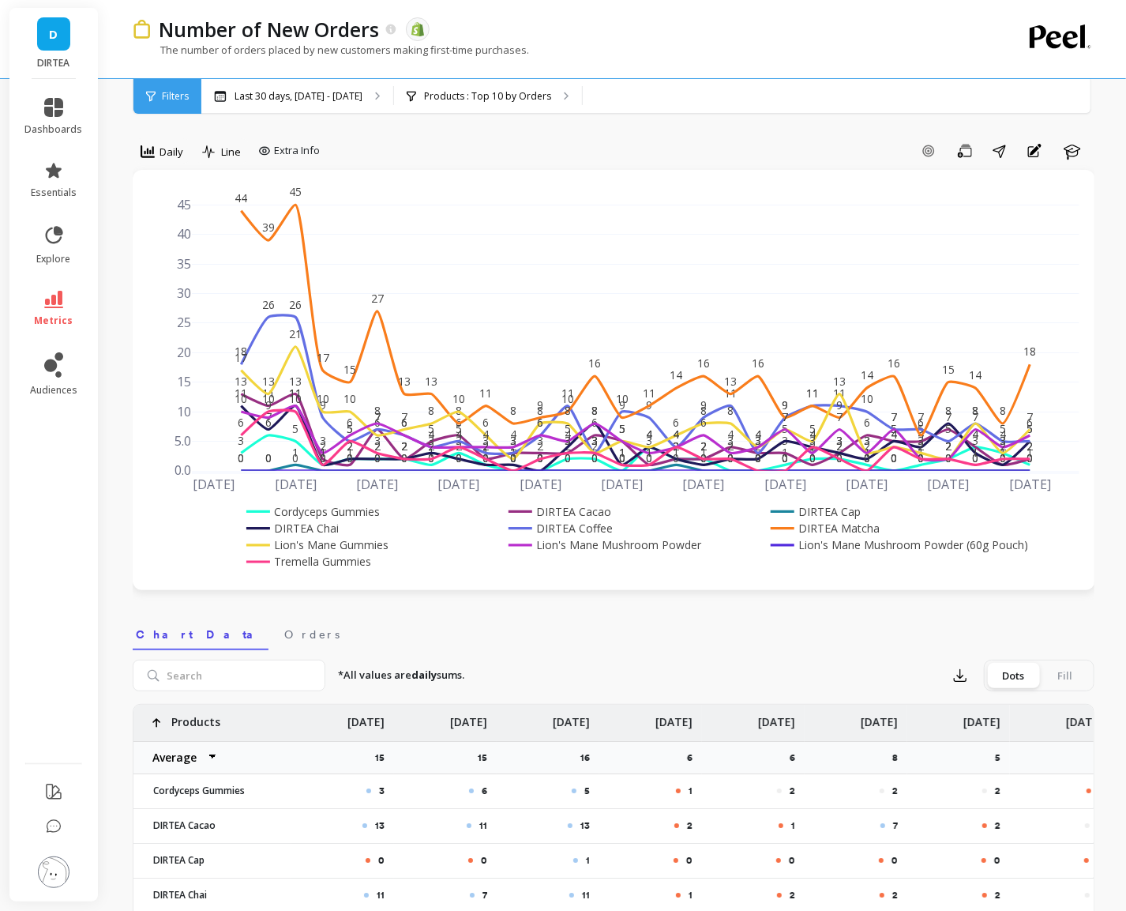
click at [517, 164] on div "option Daily, selected. Daily Line Extra Info Add Goal Save Share Annotations L…" at bounding box center [614, 154] width 962 height 32
click at [277, 92] on p "Last 30 days, Jul 29 - Aug 27" at bounding box center [299, 96] width 128 height 13
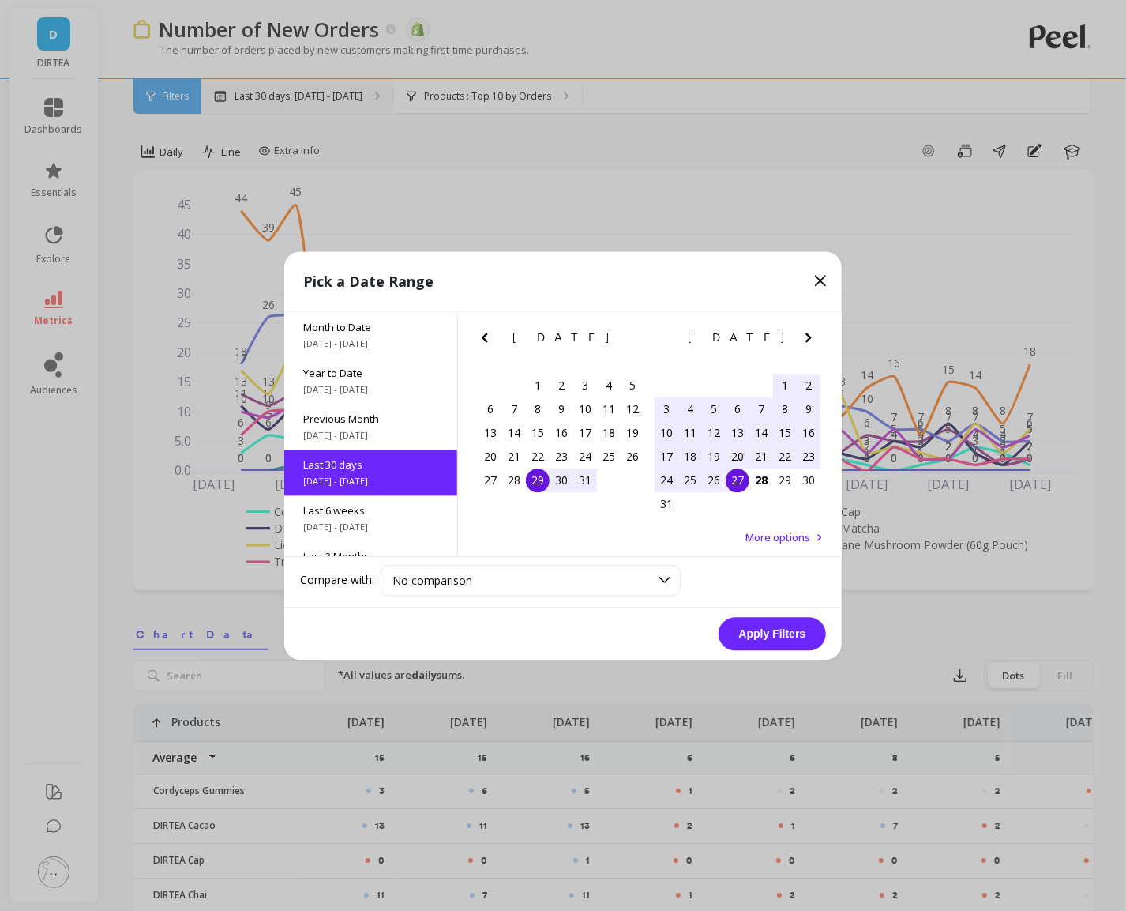
scroll to position [38, 0]
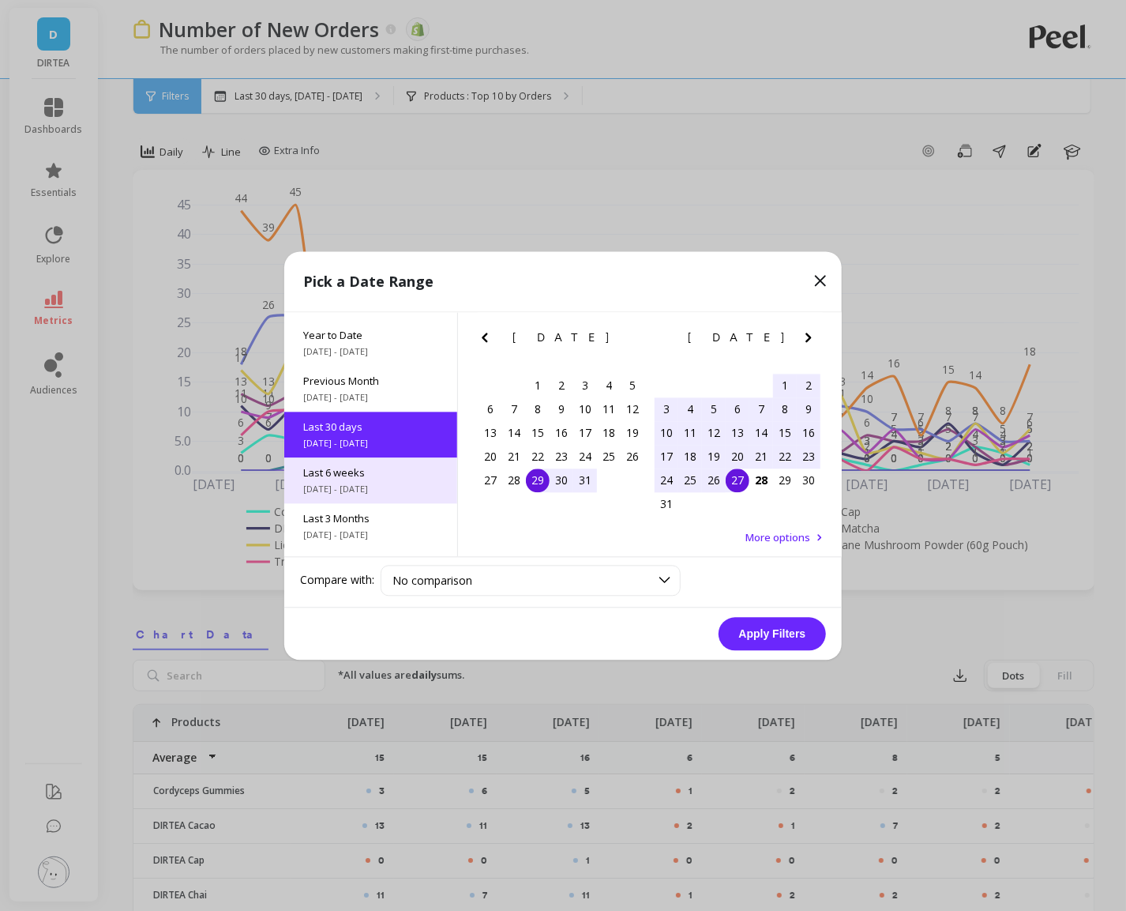
click at [399, 463] on div "Last 6 weeks 7/14/2025 - 8/24/2025" at bounding box center [370, 480] width 173 height 46
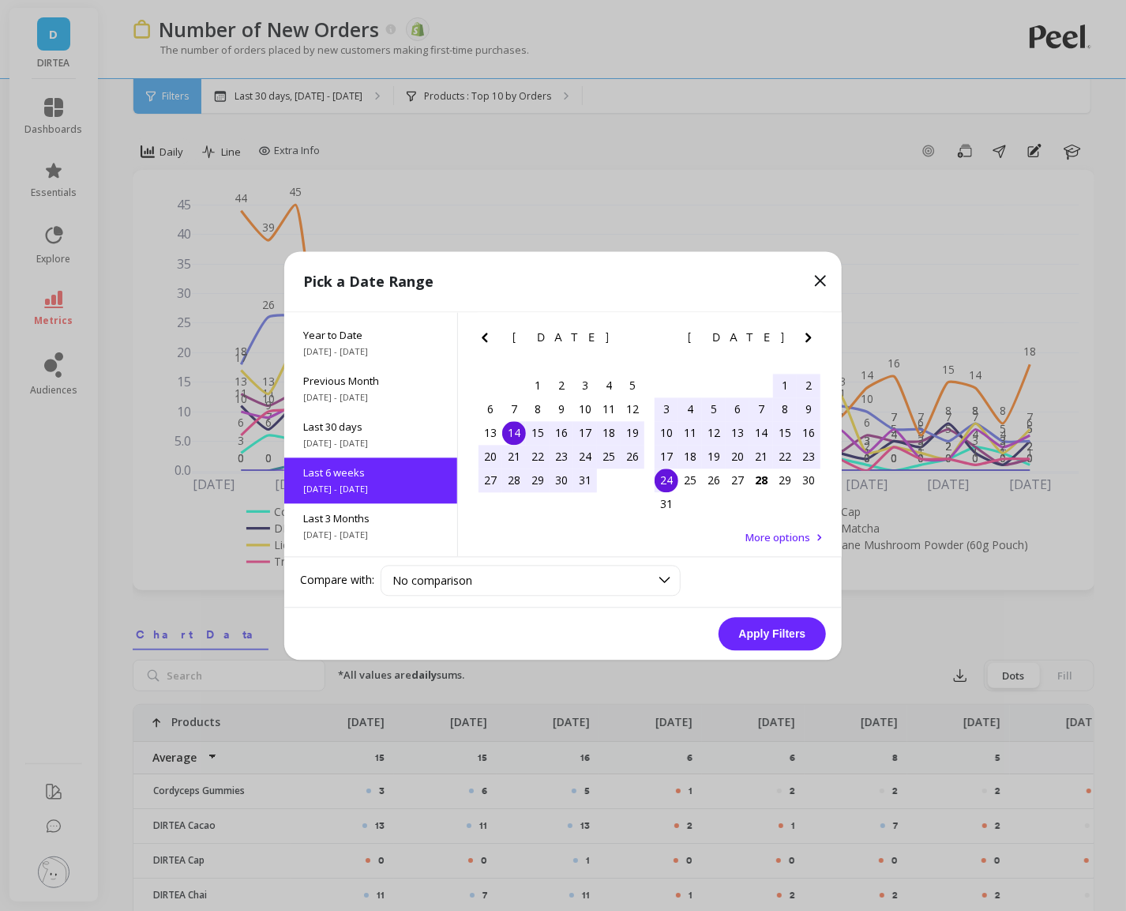
scroll to position [84, 0]
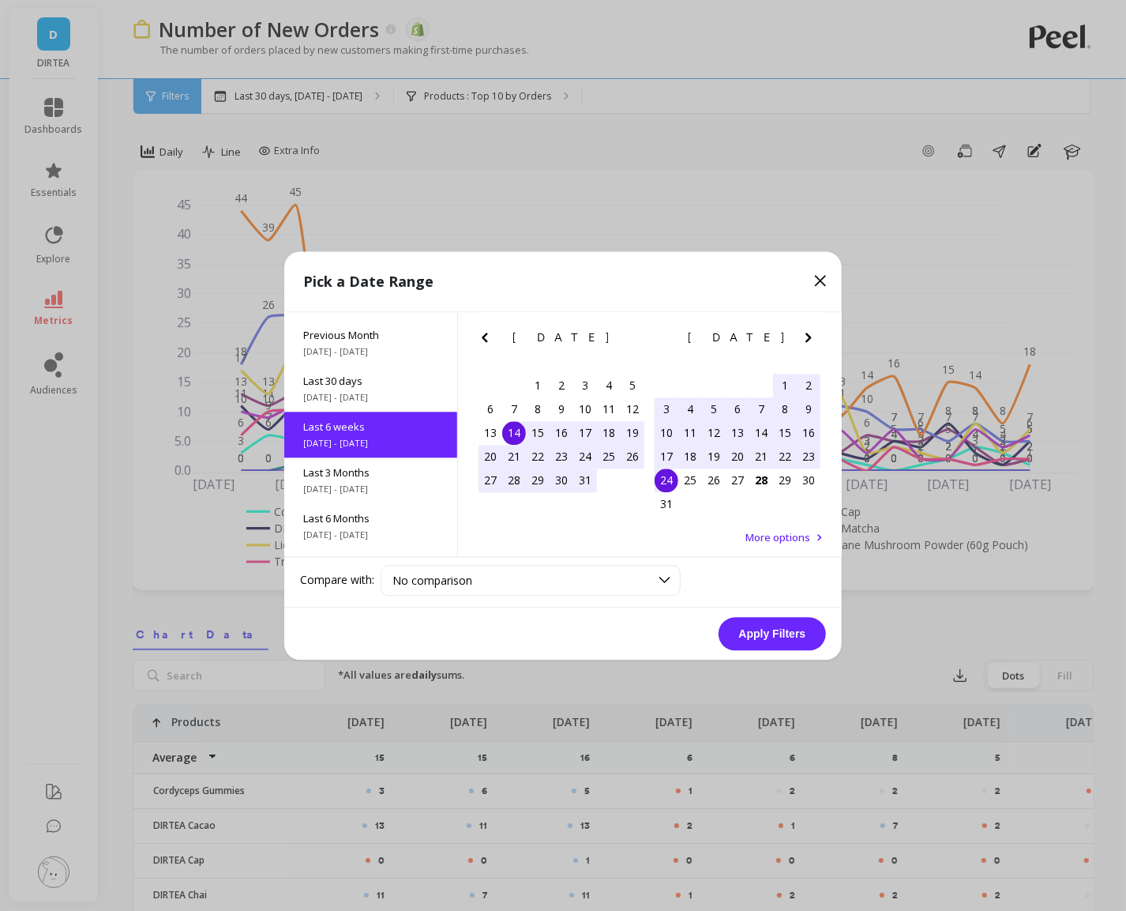
click at [746, 627] on button "Apply Filters" at bounding box center [772, 633] width 107 height 33
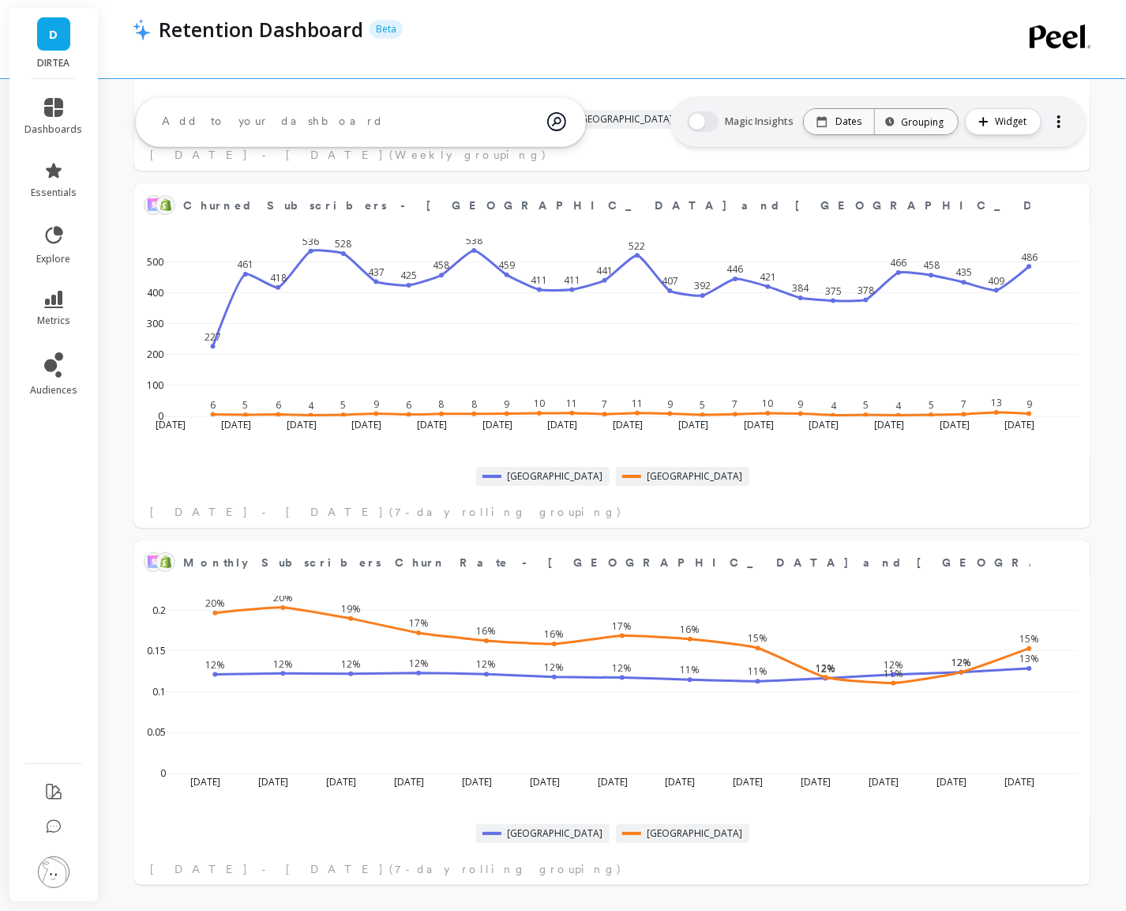
scroll to position [434, 923]
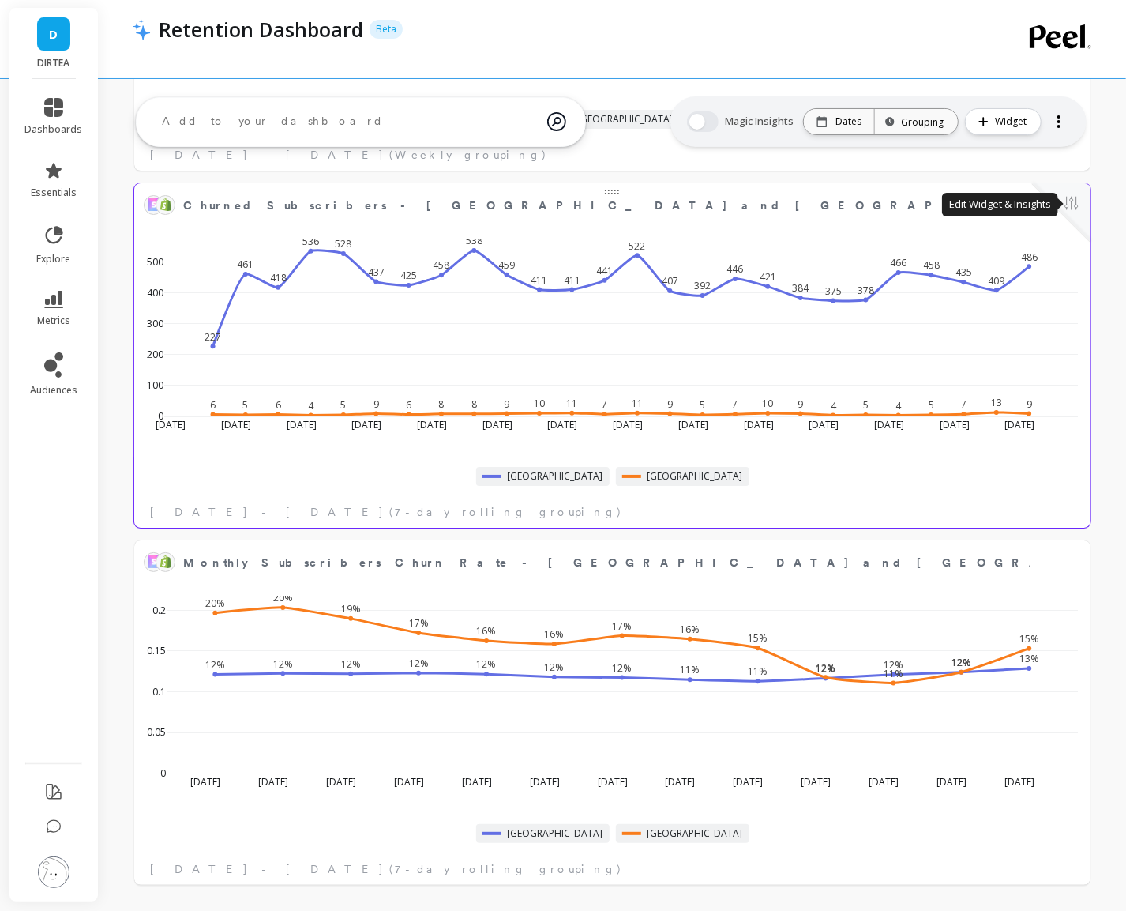
click at [1072, 210] on button at bounding box center [1071, 205] width 19 height 22
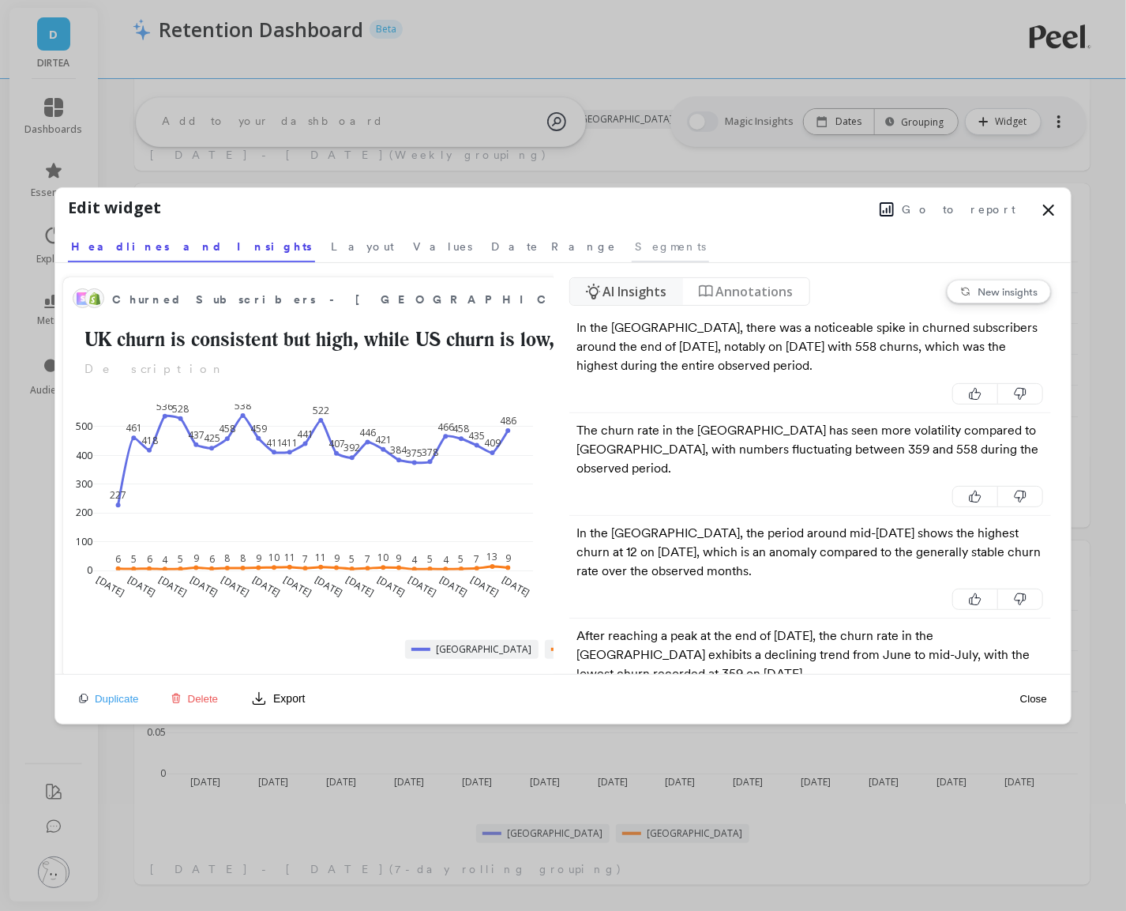
click at [635, 248] on span "Segments" at bounding box center [670, 247] width 71 height 16
click at [635, 246] on span "Segments" at bounding box center [670, 247] width 71 height 16
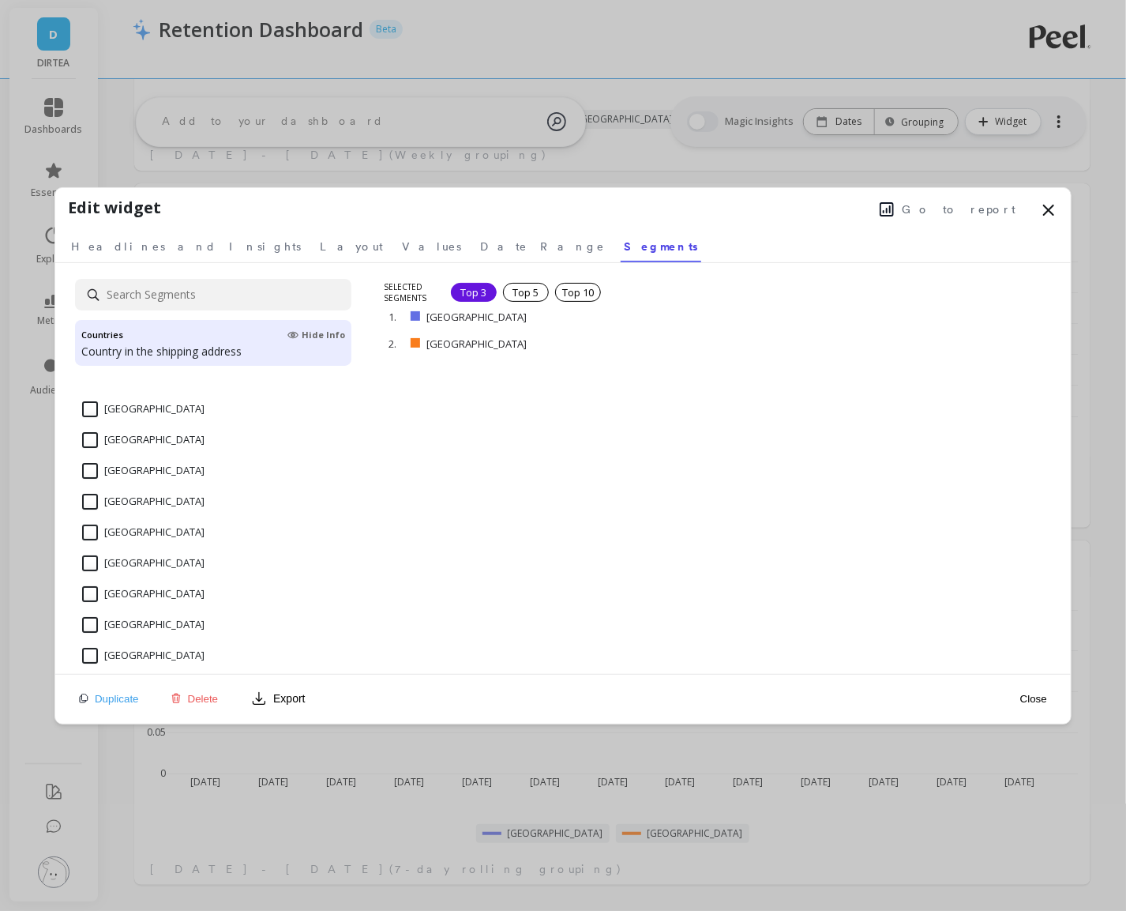
scroll to position [0, 0]
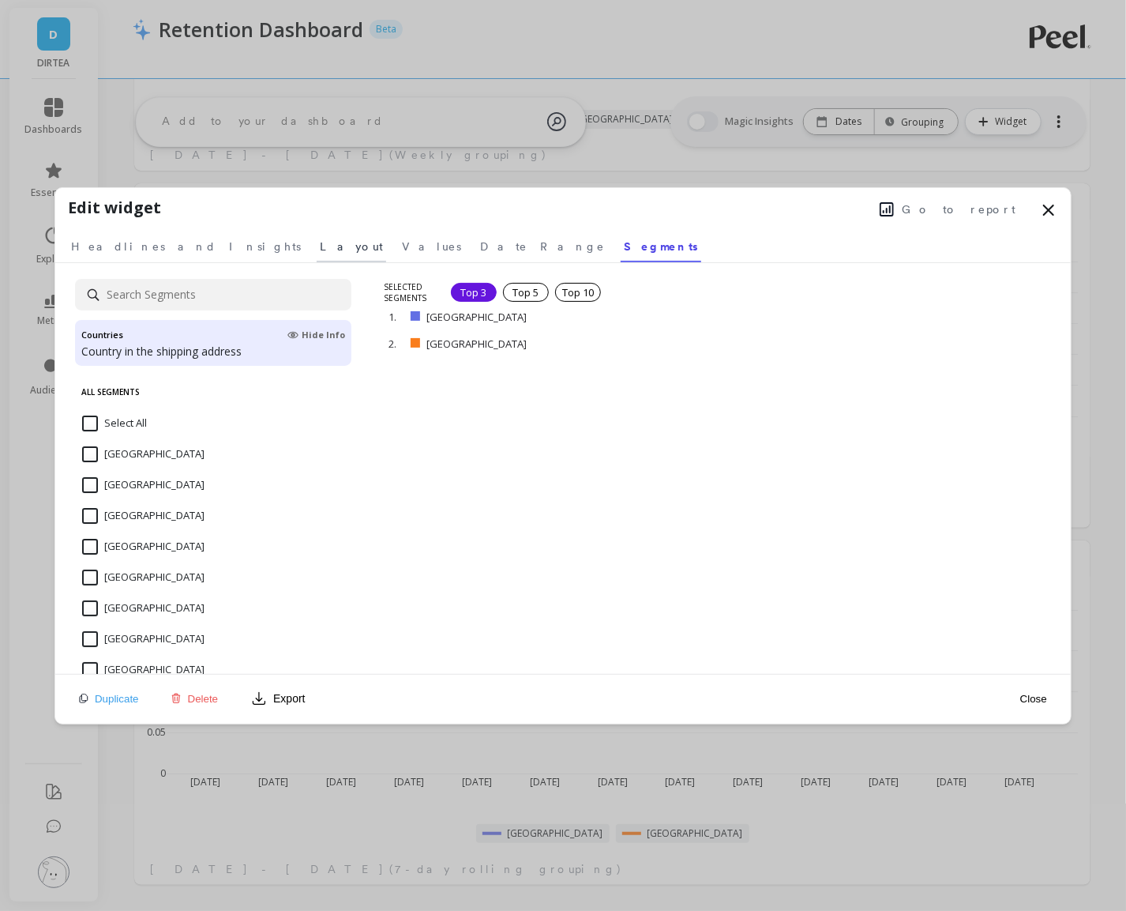
click at [317, 234] on link "Layout" at bounding box center [352, 244] width 70 height 36
